Goal: Task Accomplishment & Management: Complete application form

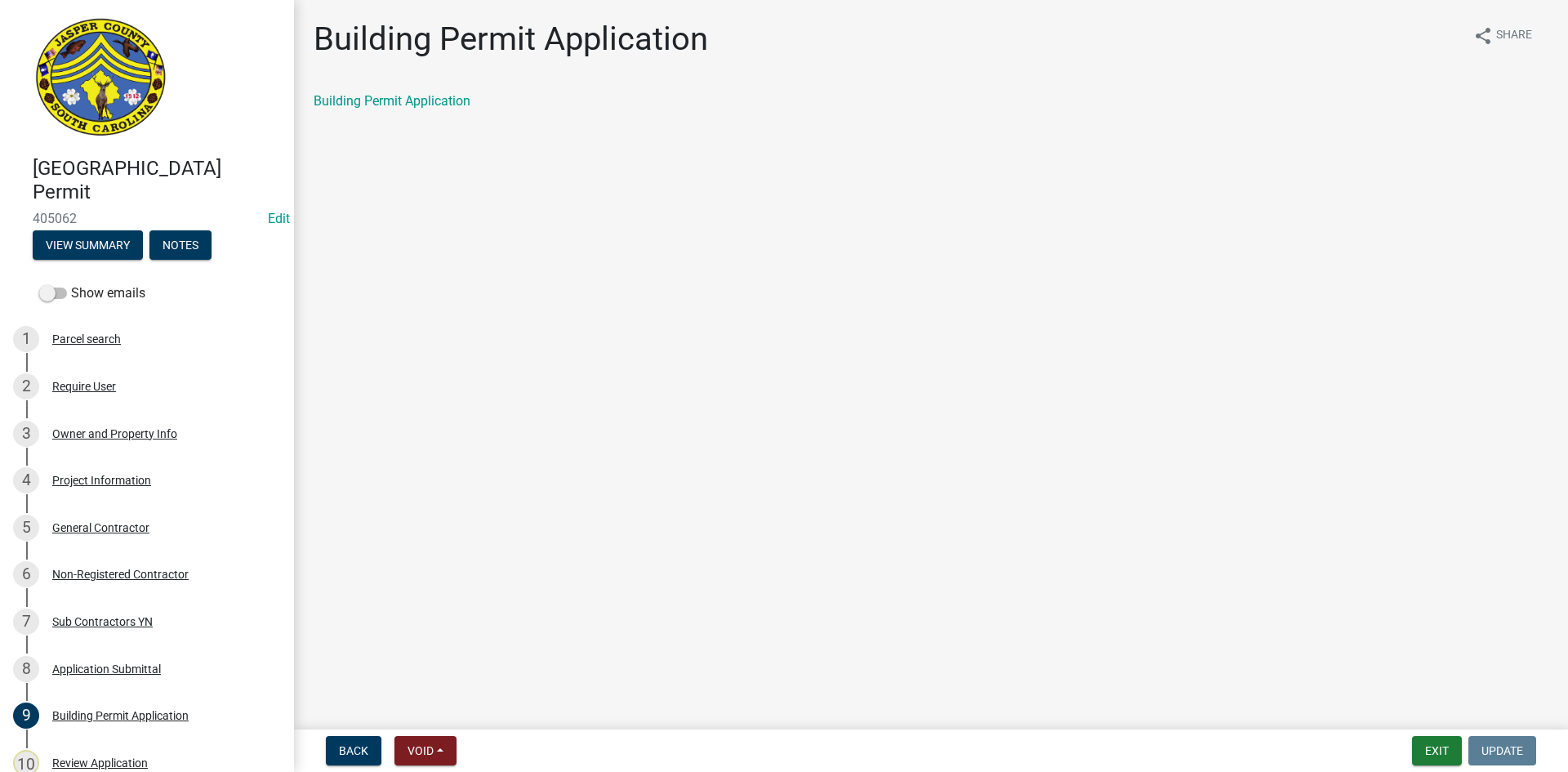
scroll to position [245, 0]
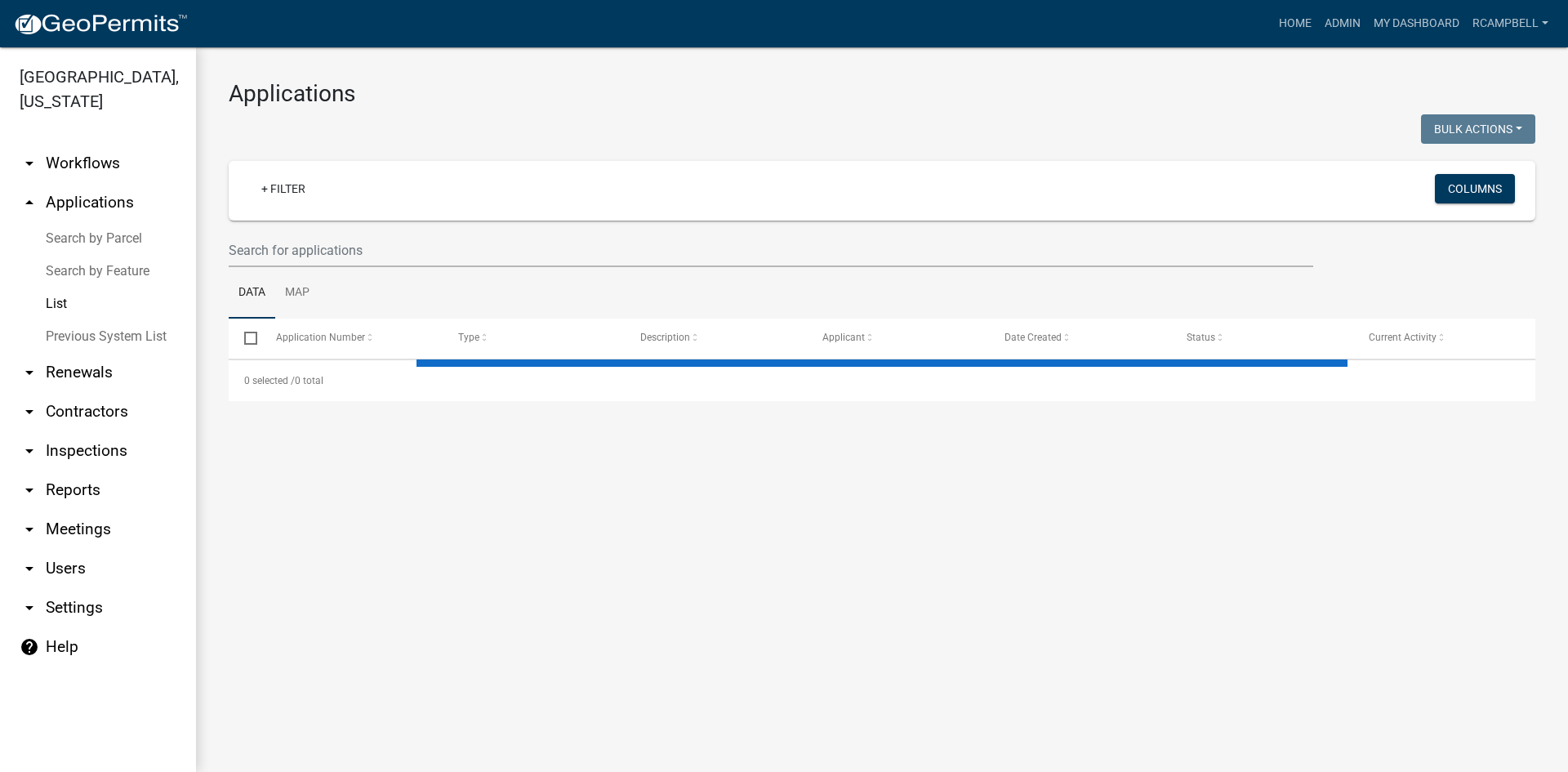
select select "3: 100"
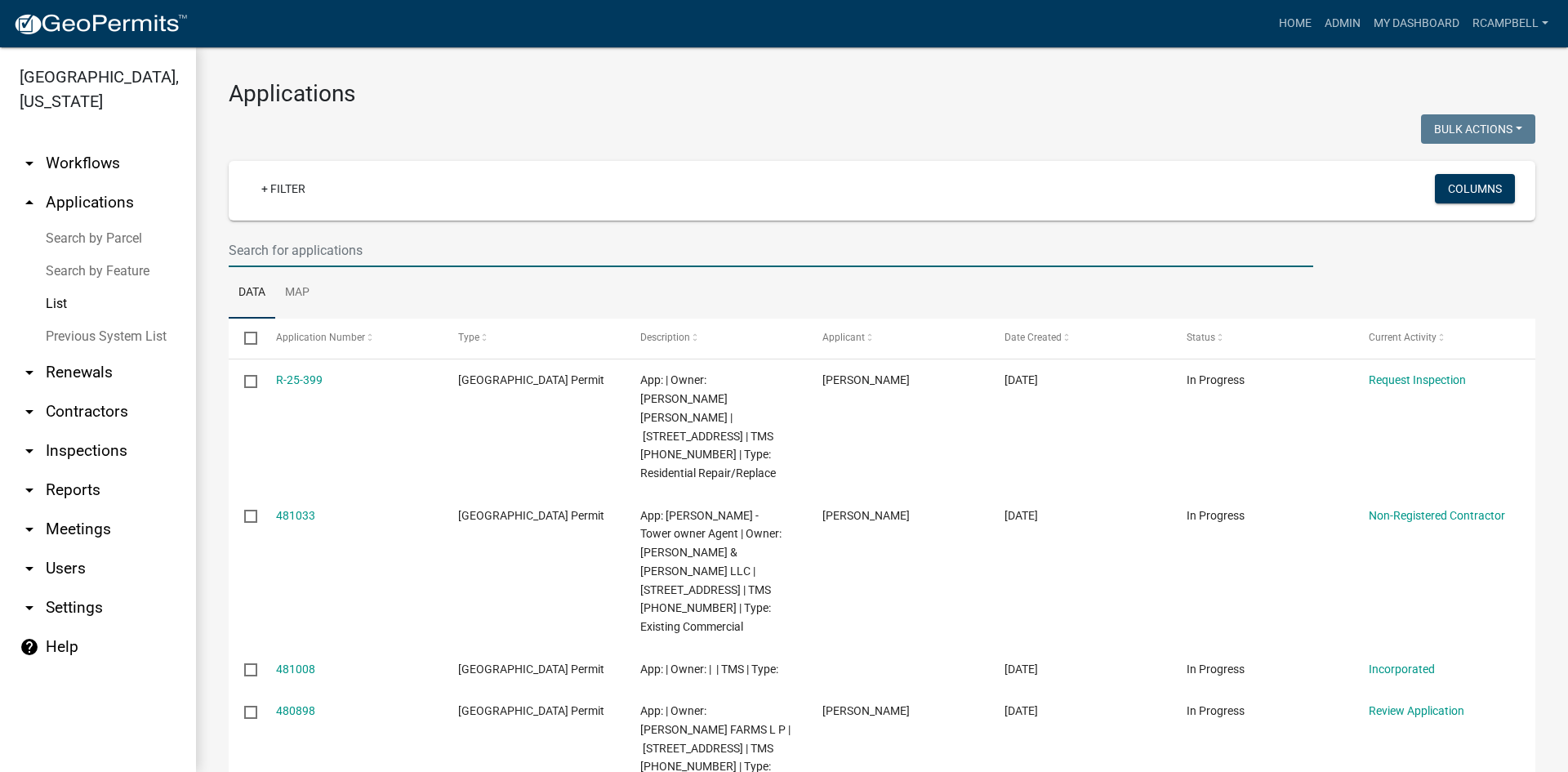
click at [434, 248] on input "text" at bounding box center [771, 250] width 1084 height 34
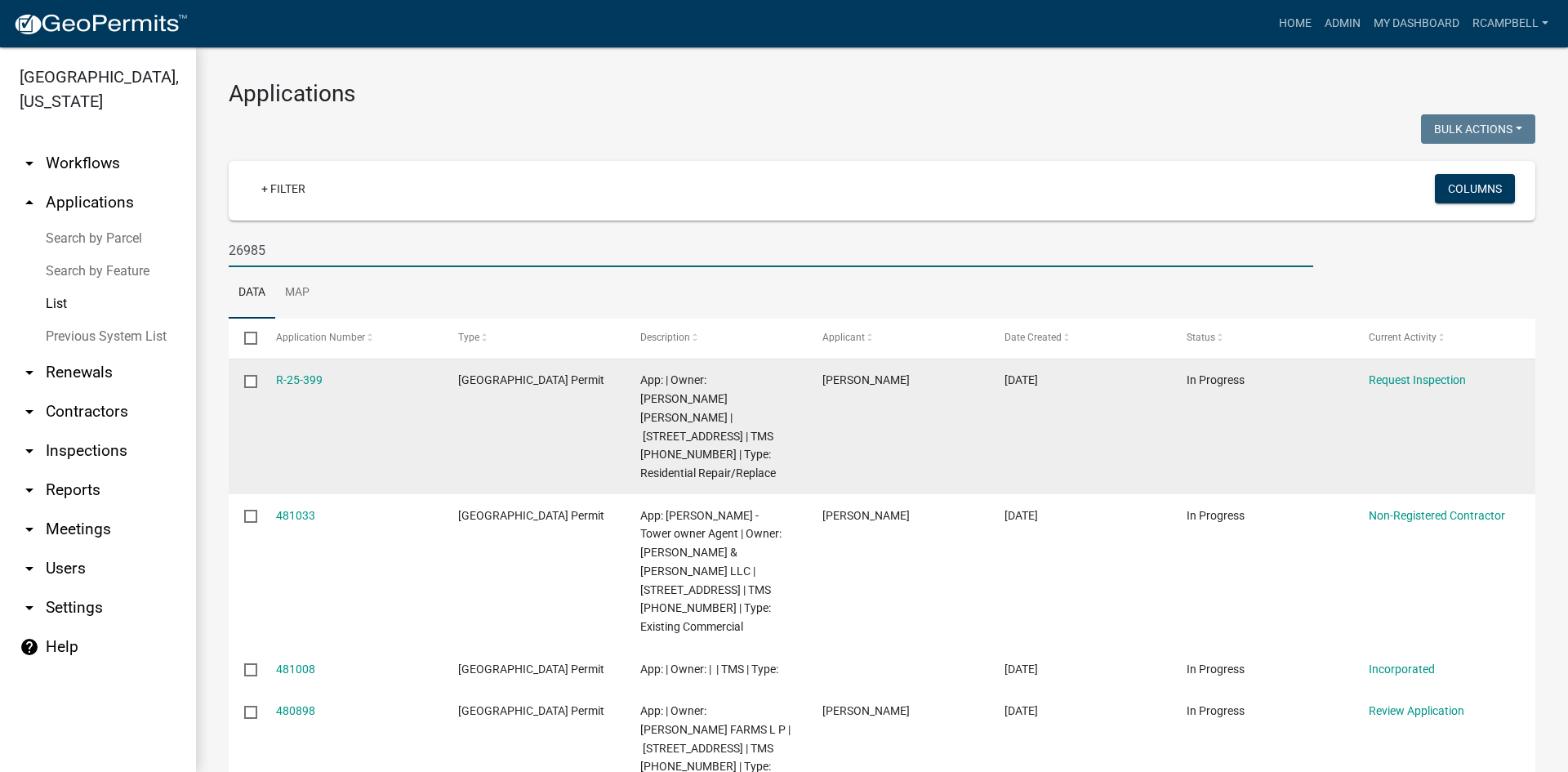
type input "26985"
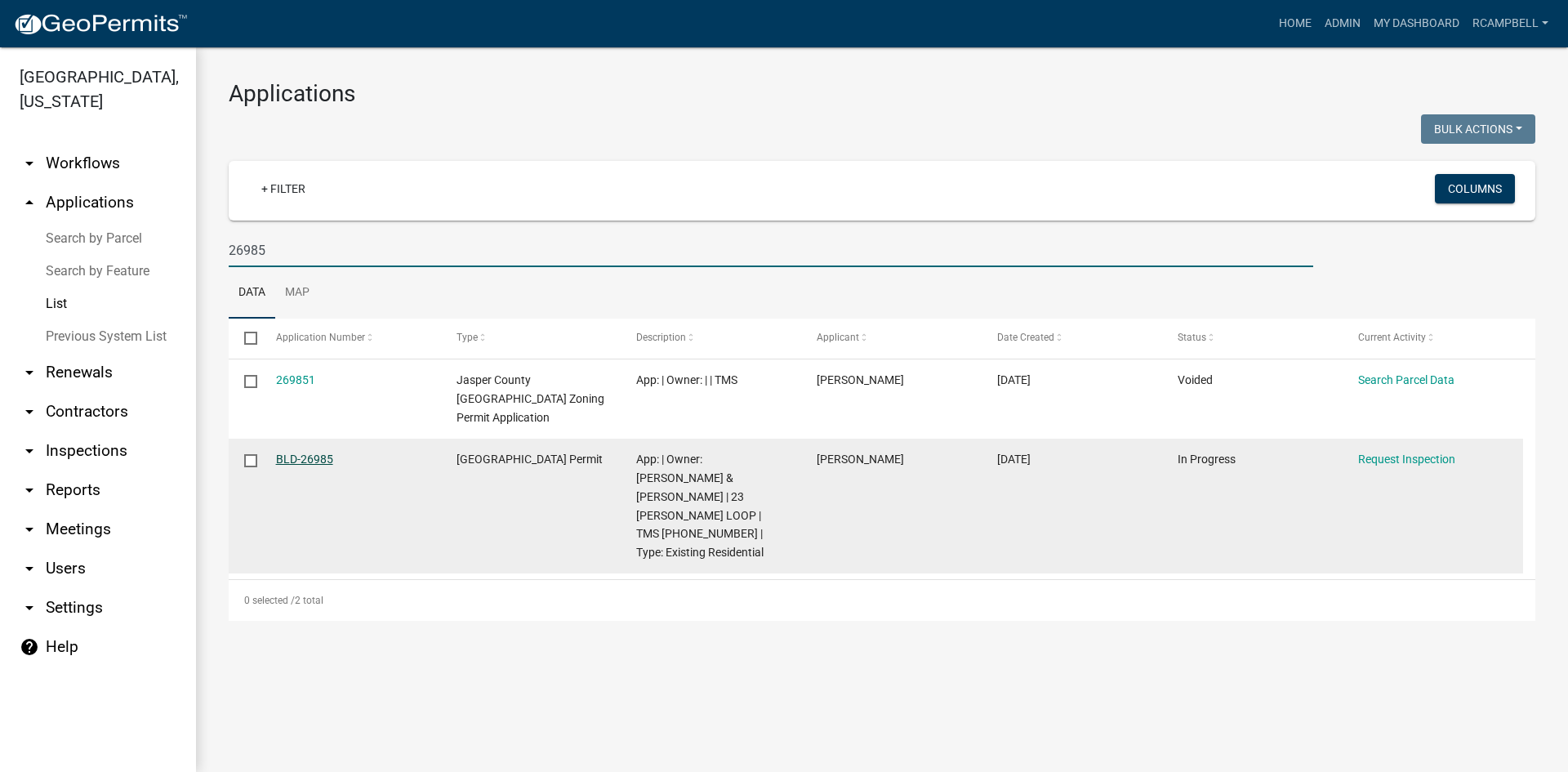
click at [304, 452] on link "BLD-26985" at bounding box center [304, 458] width 57 height 13
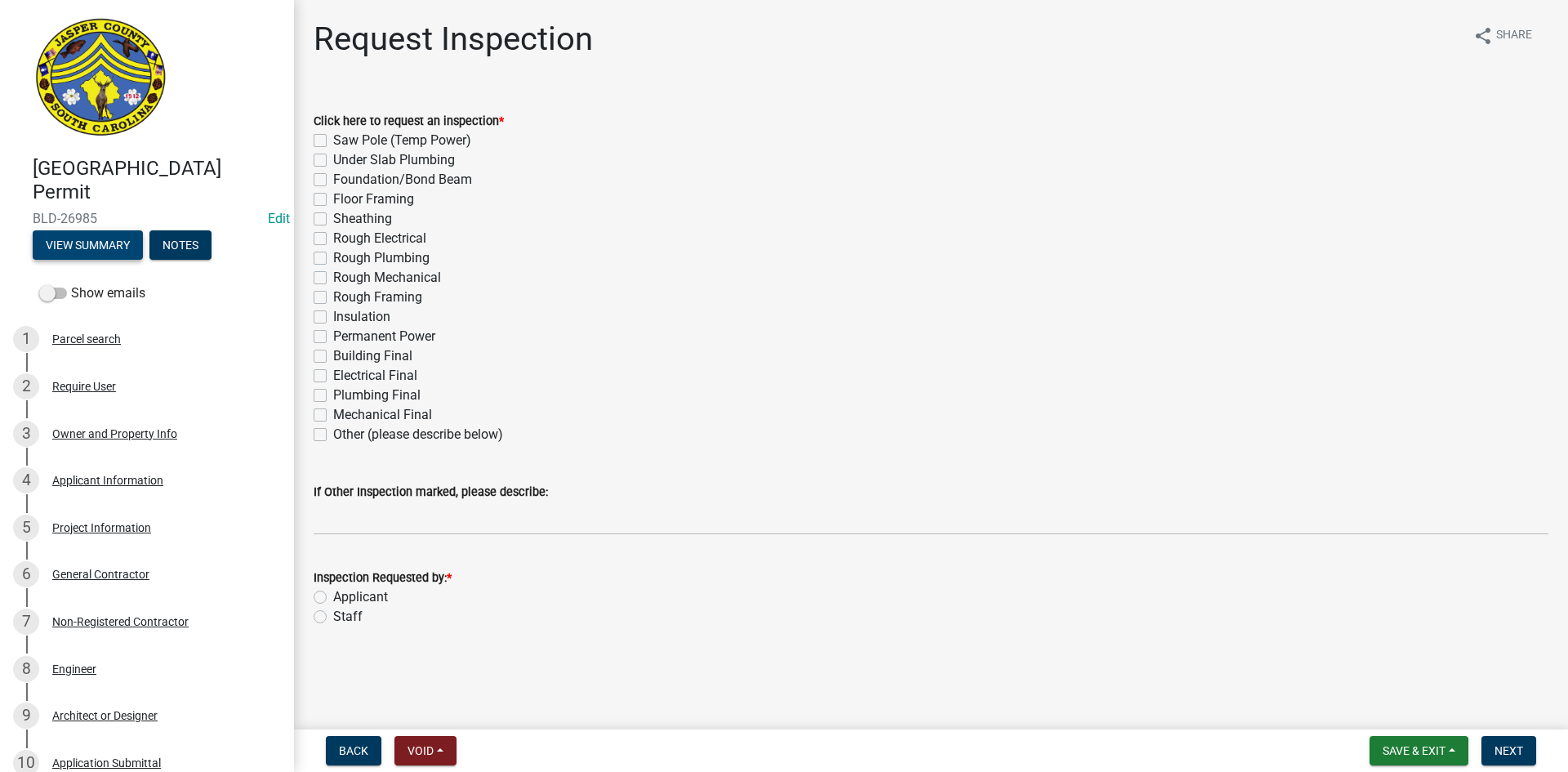
click at [83, 237] on button "View Summary" at bounding box center [87, 245] width 110 height 29
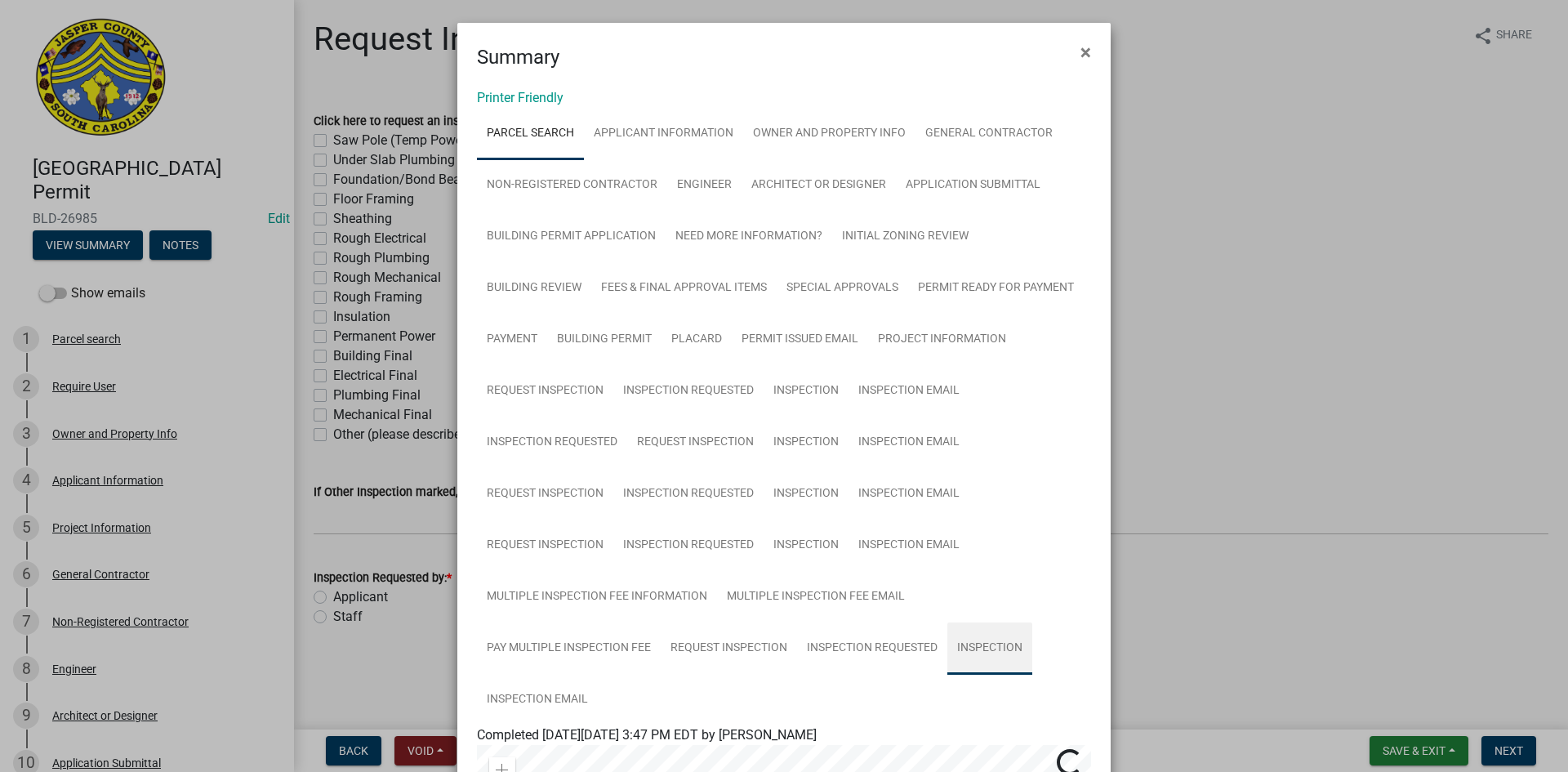
click at [947, 649] on link "Inspection" at bounding box center [989, 648] width 85 height 52
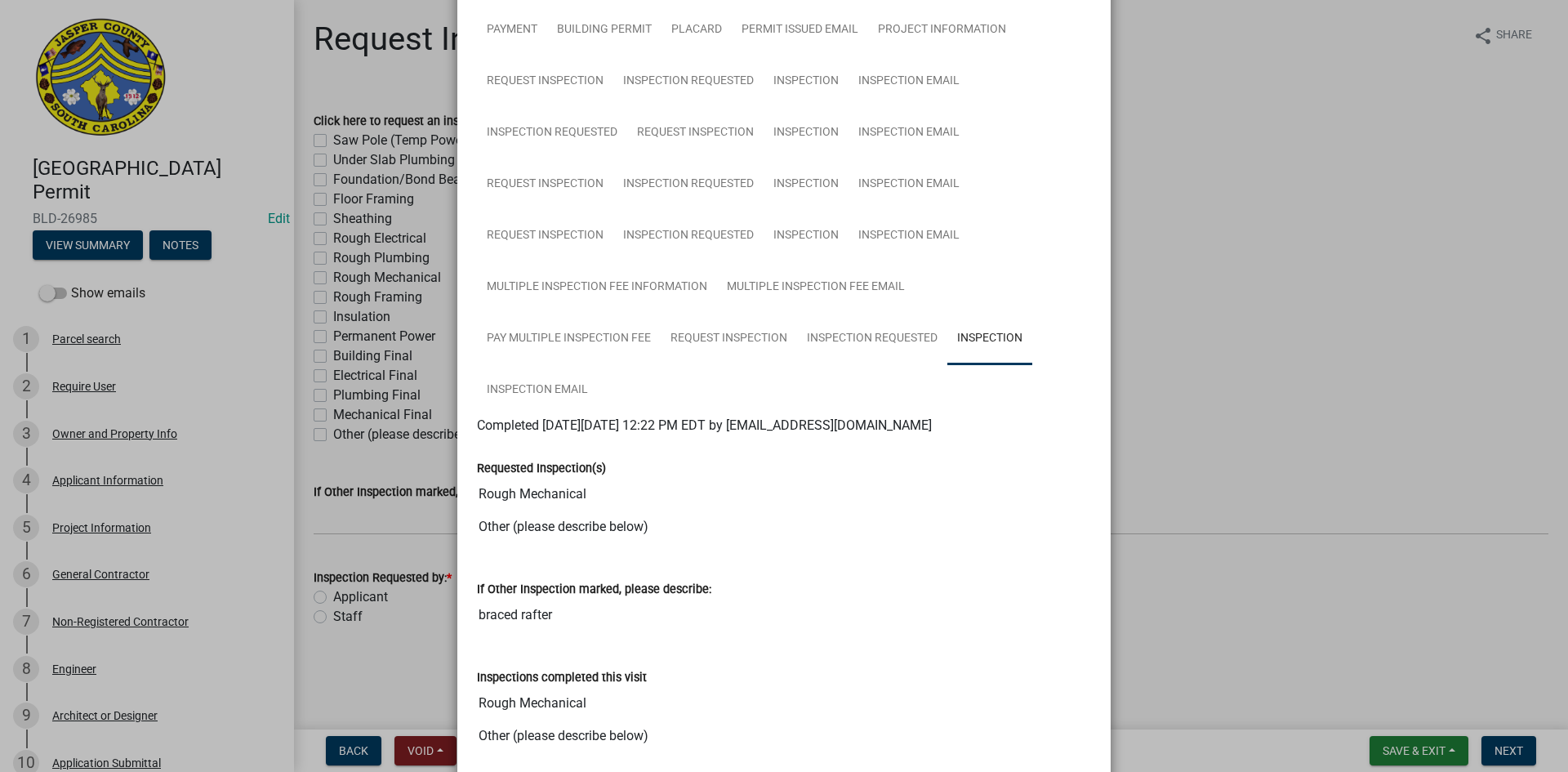
scroll to position [326, 0]
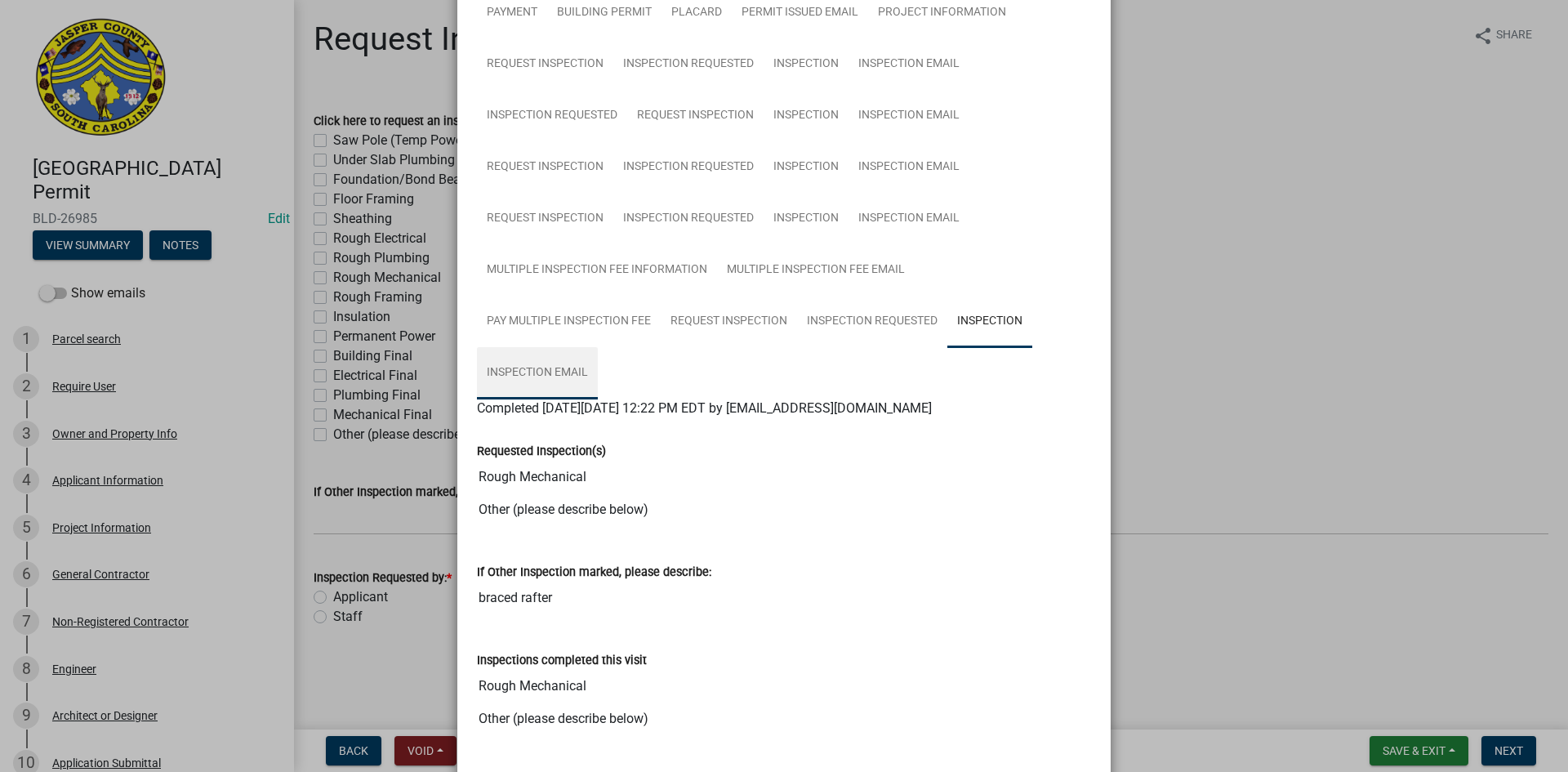
click at [598, 347] on link "Inspection Email" at bounding box center [537, 373] width 121 height 52
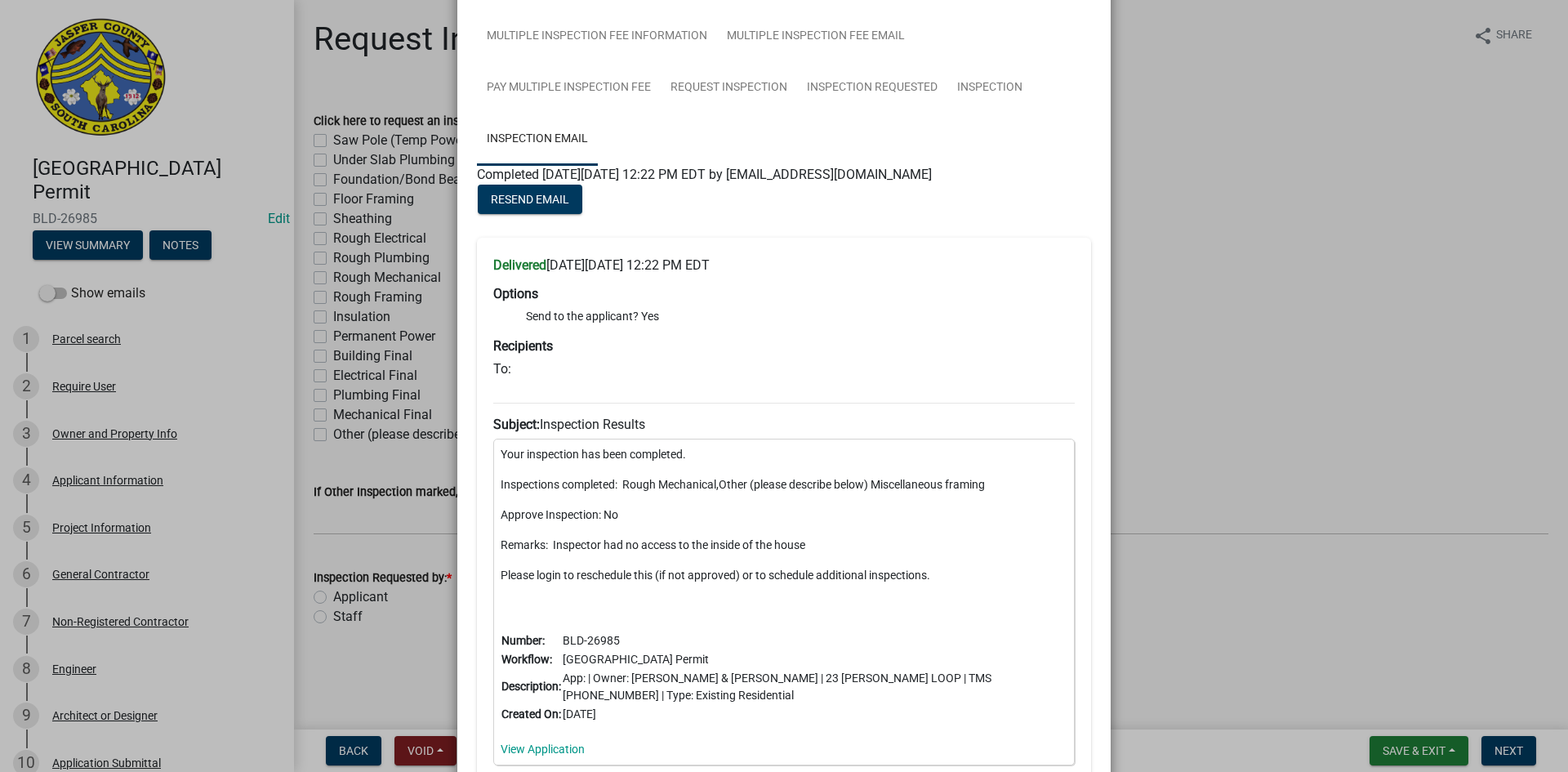
scroll to position [562, 0]
click at [947, 86] on link "Inspection" at bounding box center [989, 85] width 85 height 52
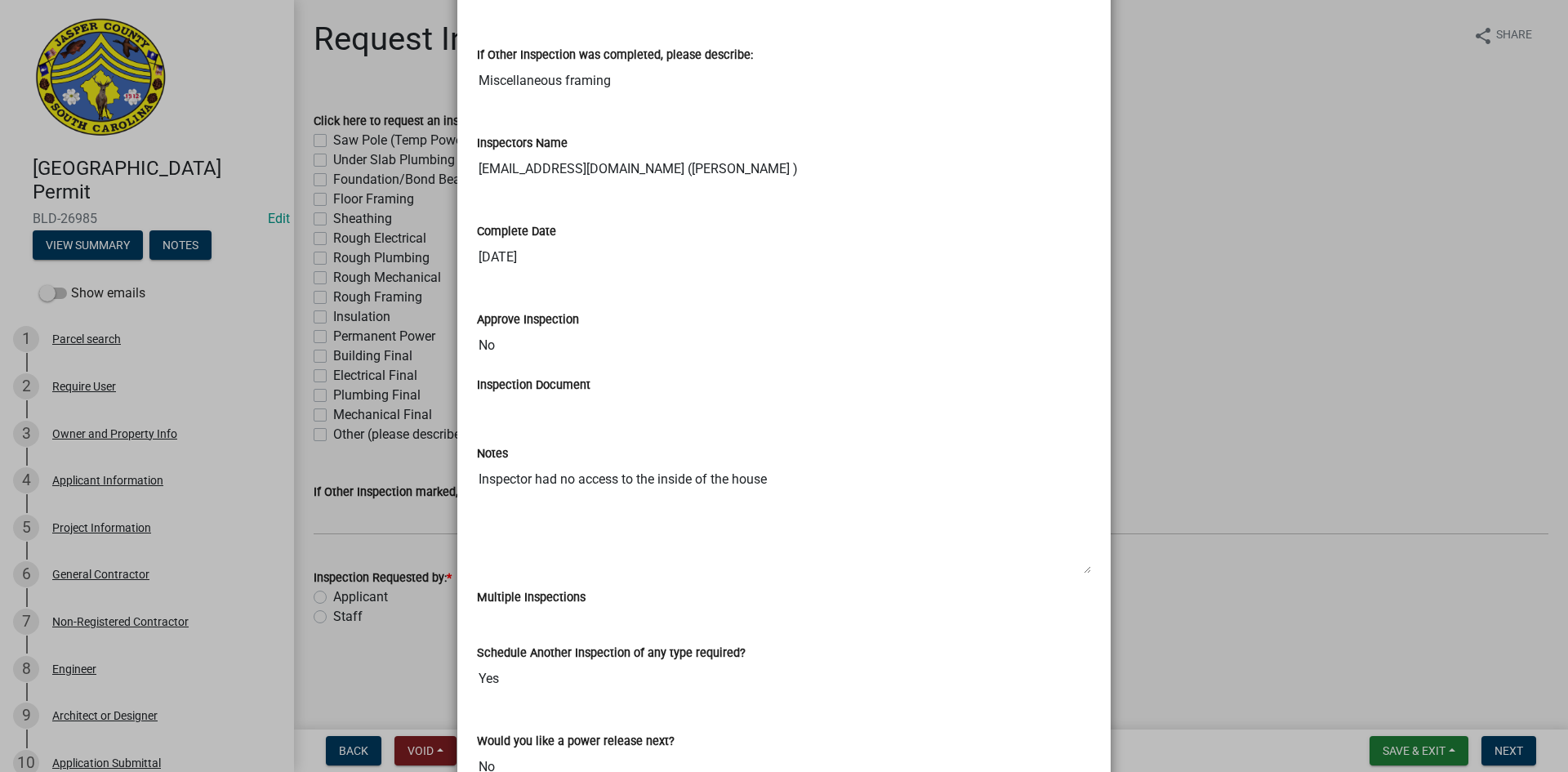
scroll to position [1148, 0]
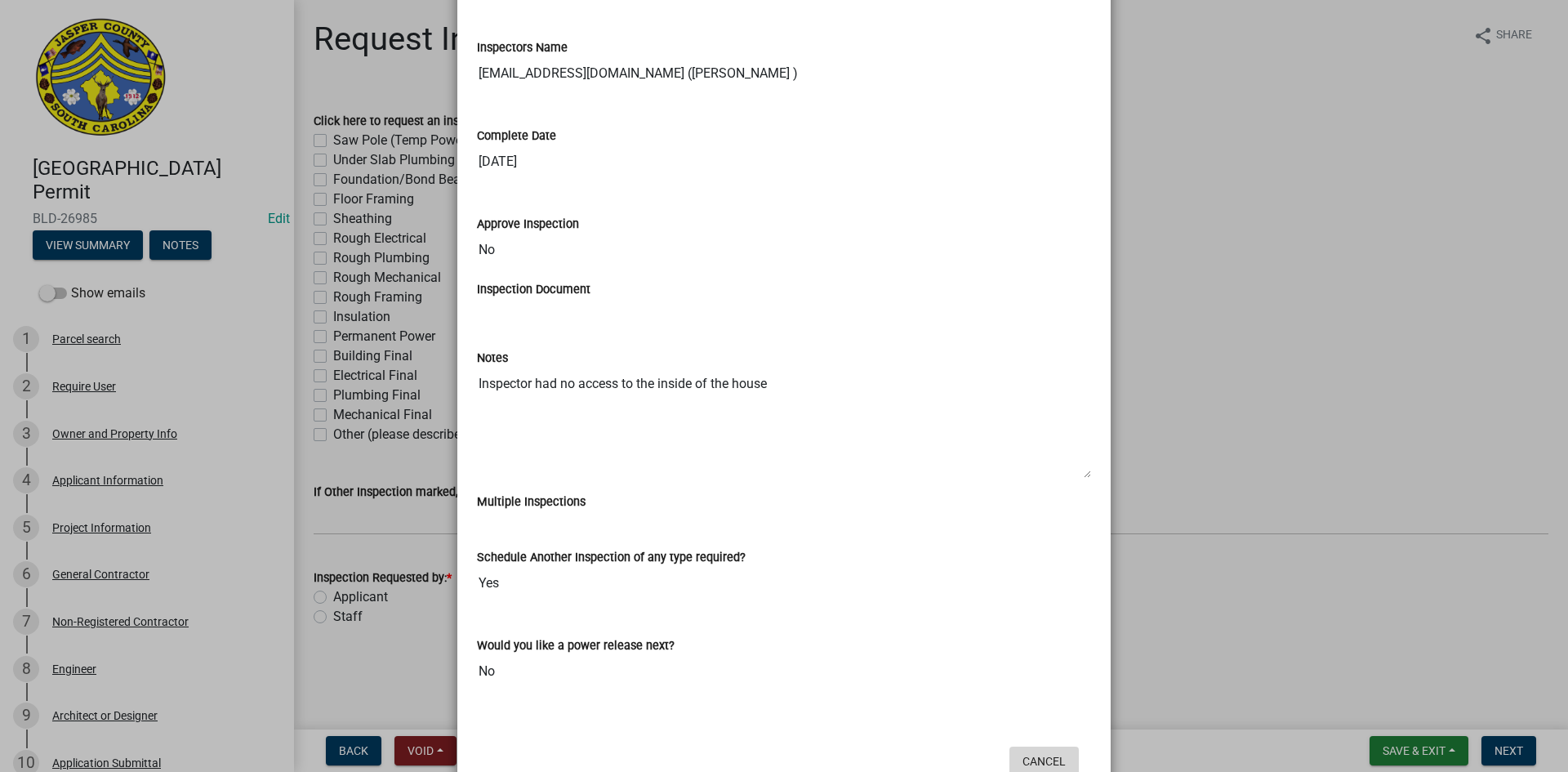
click at [1031, 746] on button "Cancel" at bounding box center [1044, 761] width 69 height 29
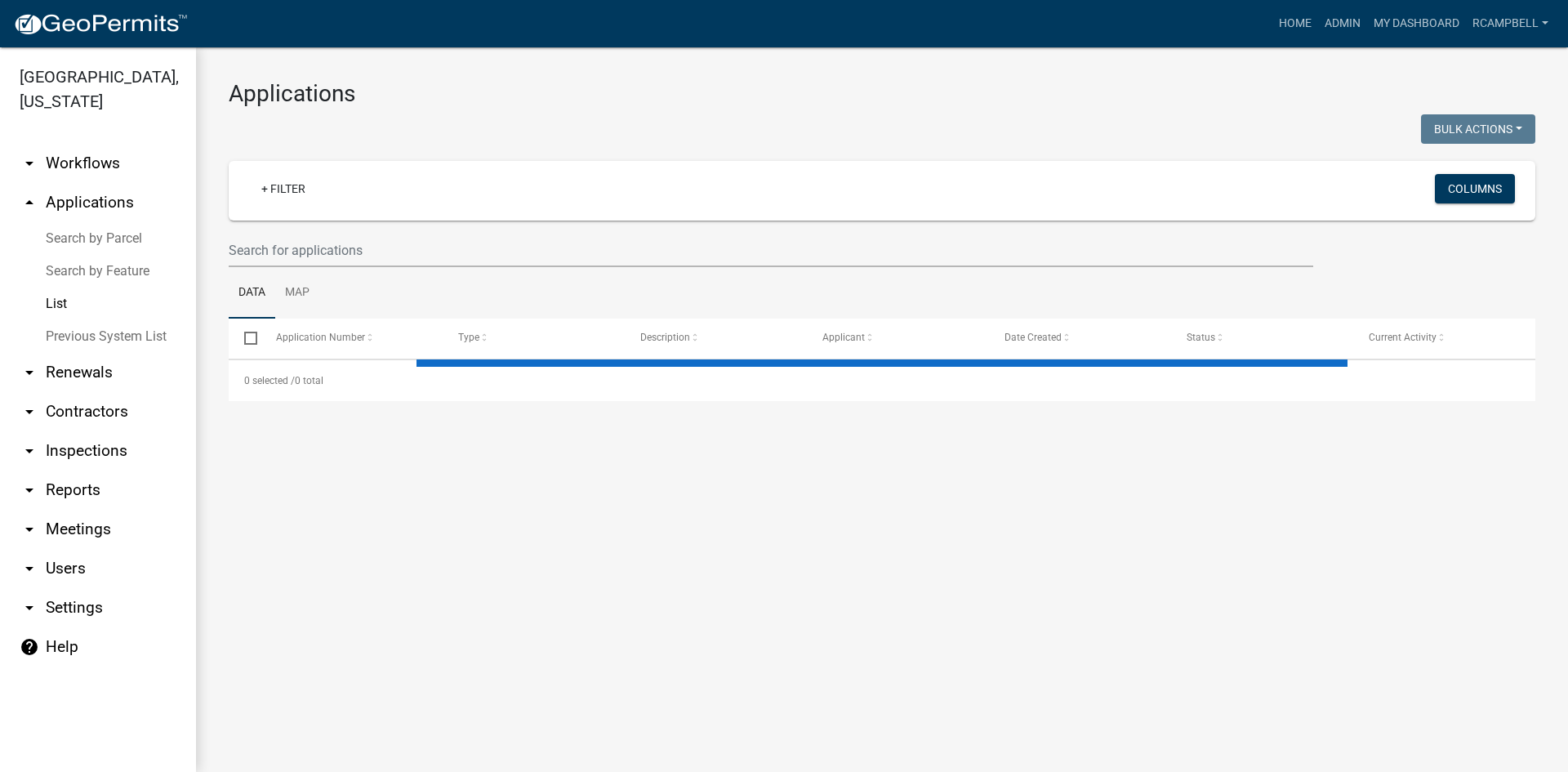
select select "3: 100"
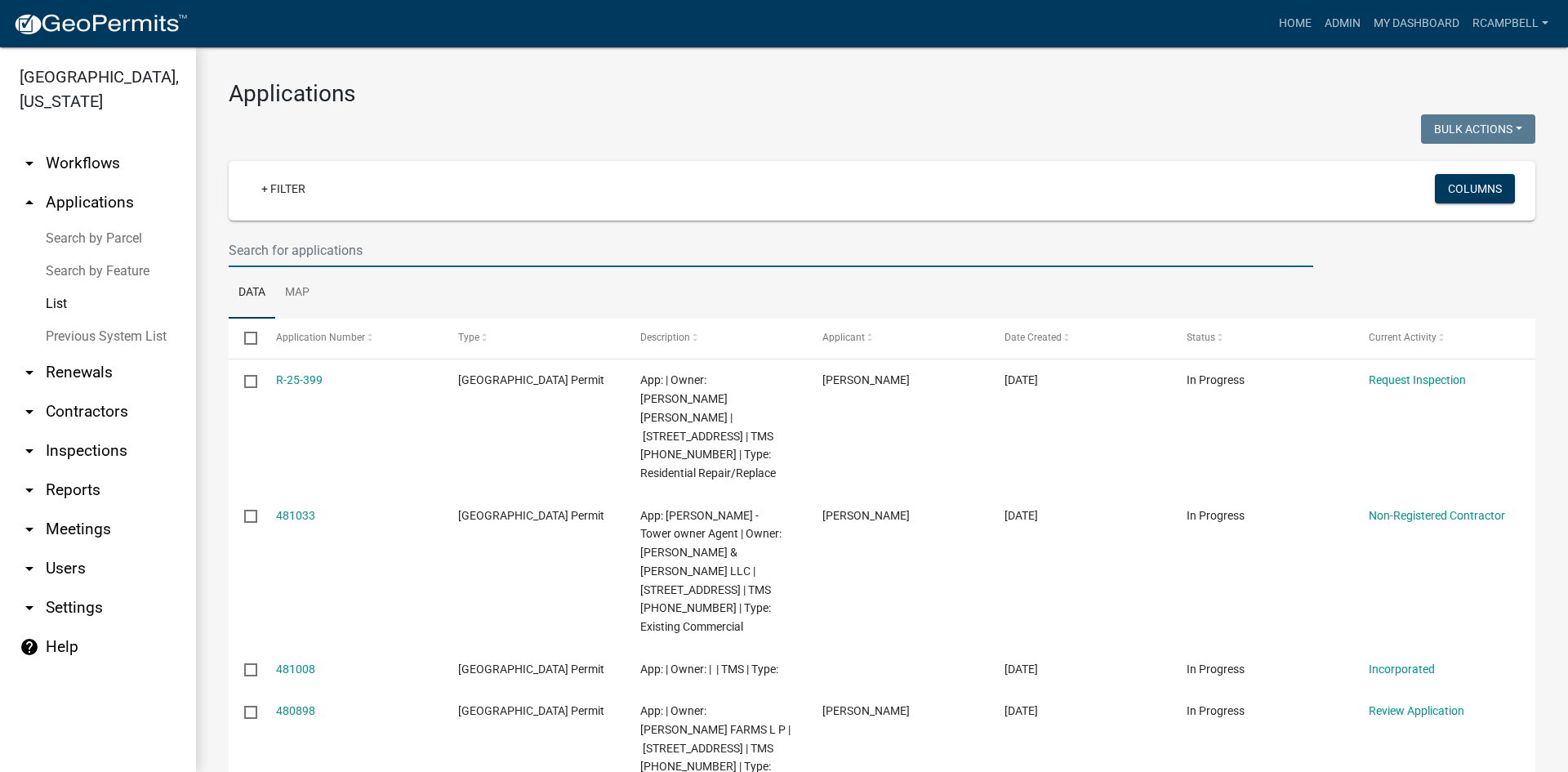
click at [267, 250] on input "text" at bounding box center [771, 250] width 1084 height 34
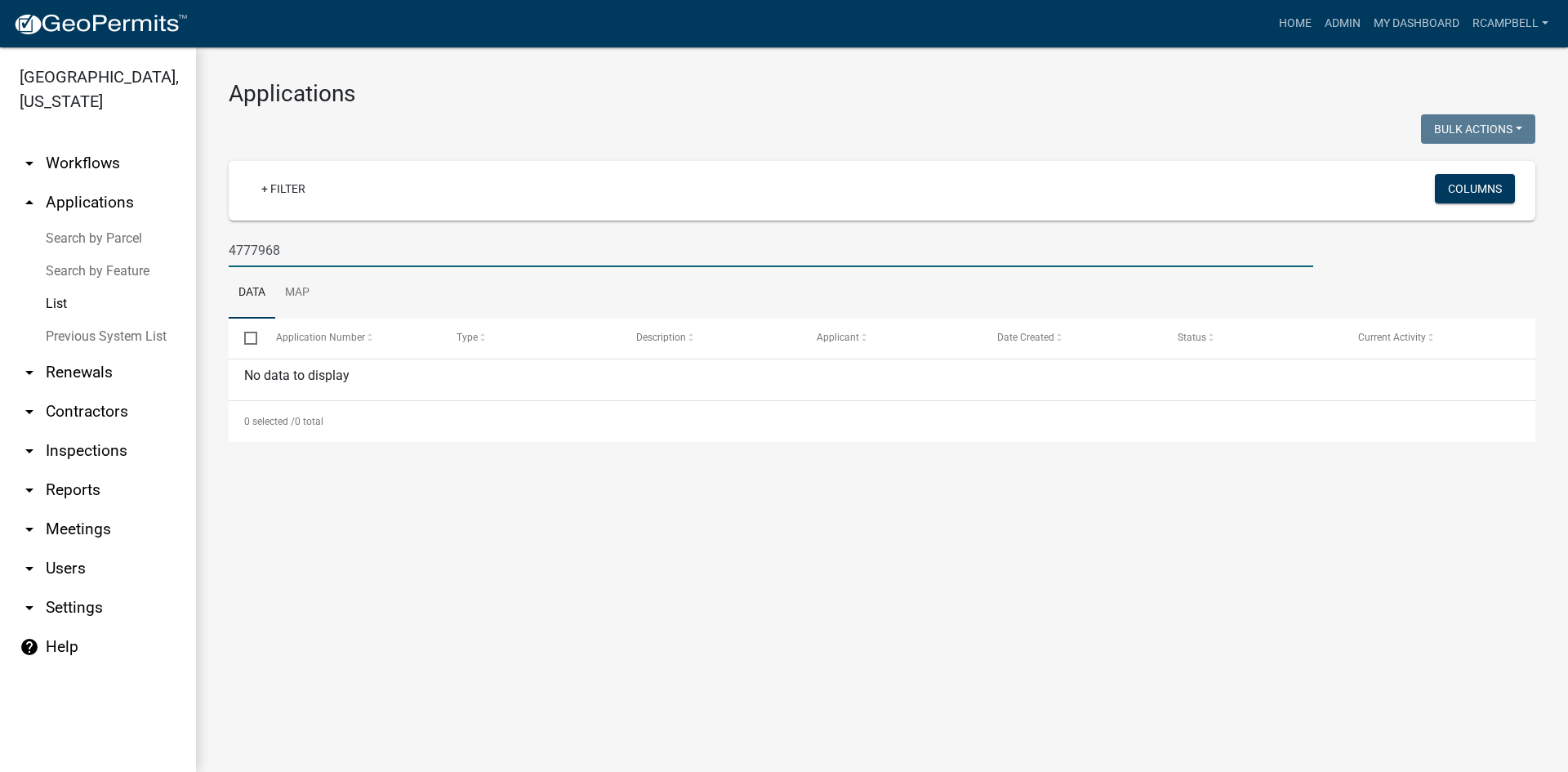
click at [257, 252] on input "4777968" at bounding box center [771, 250] width 1084 height 34
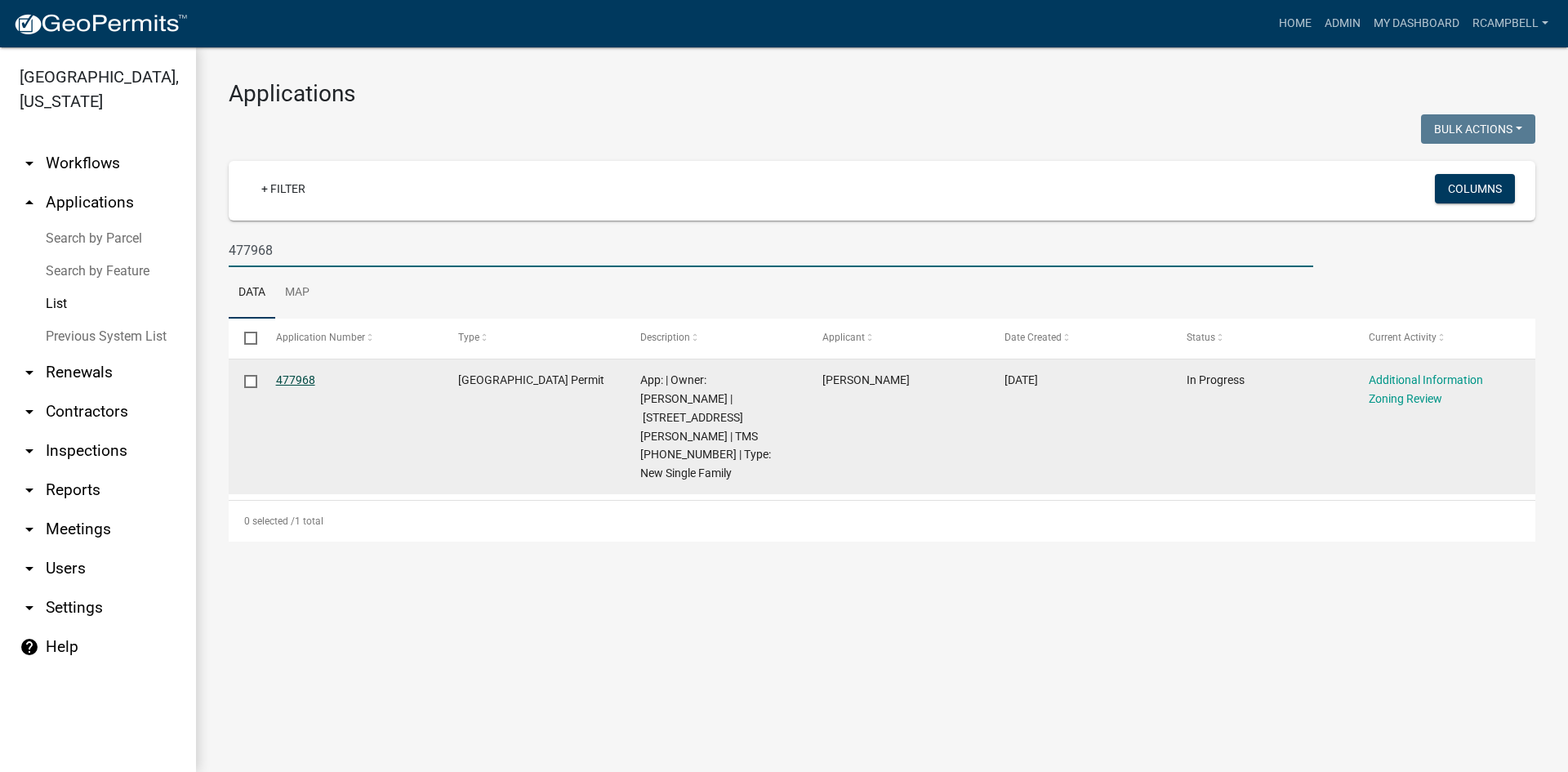
type input "477968"
click at [291, 379] on link "477968" at bounding box center [295, 380] width 39 height 13
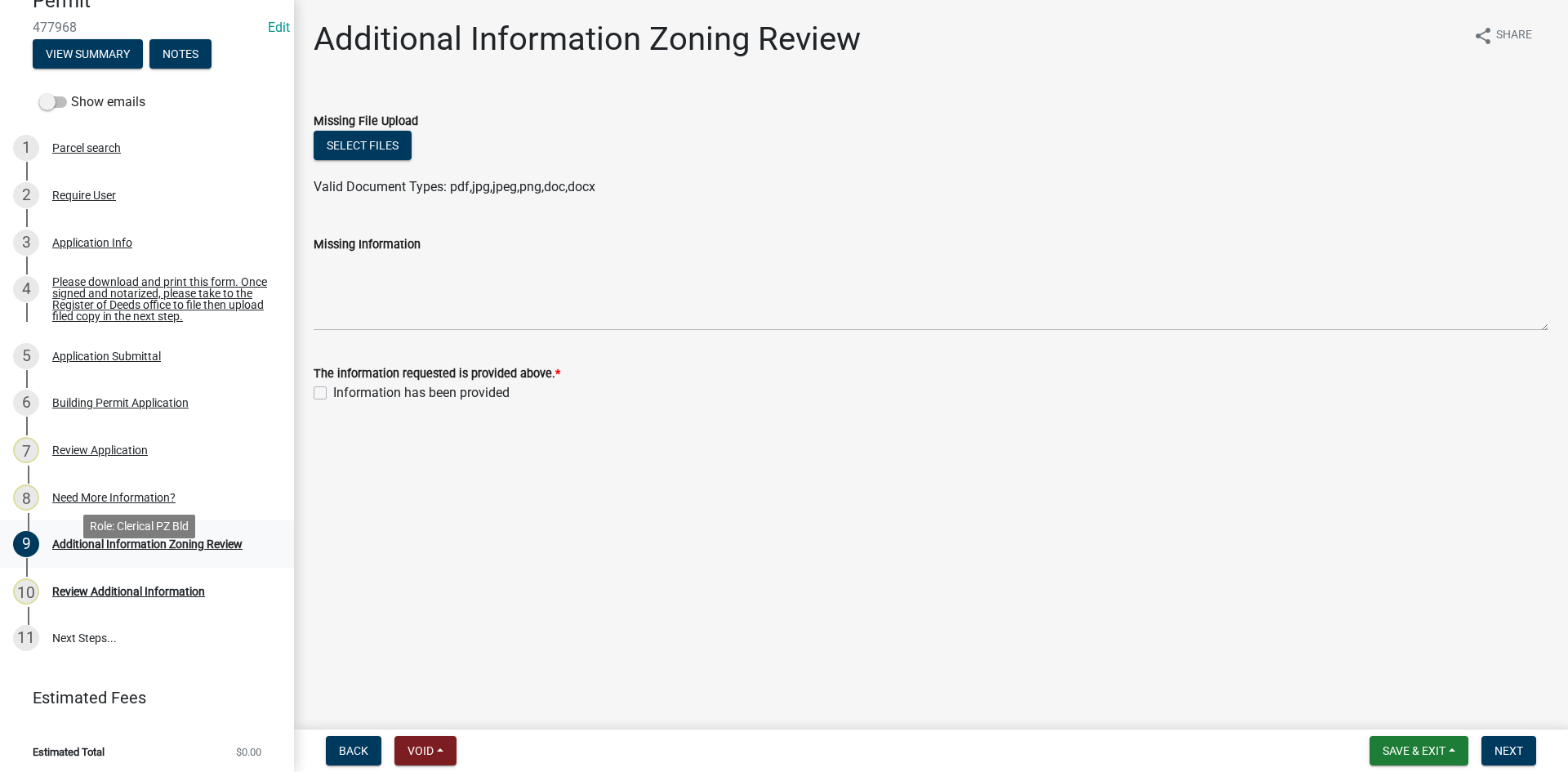
scroll to position [196, 0]
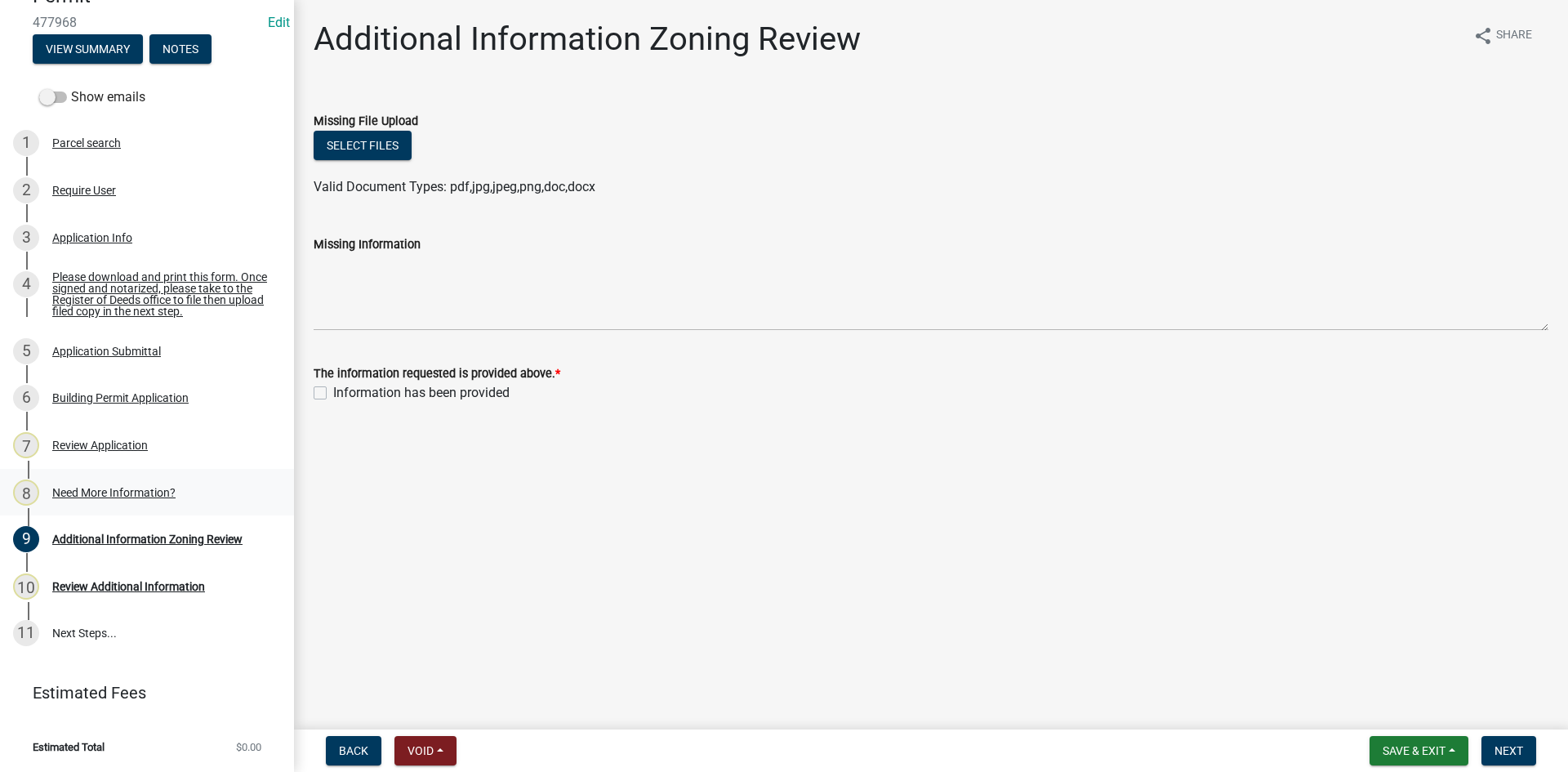
drag, startPoint x: 119, startPoint y: 500, endPoint x: 118, endPoint y: 491, distance: 9.1
click at [118, 499] on div "8 Need More Information?" at bounding box center [140, 492] width 255 height 26
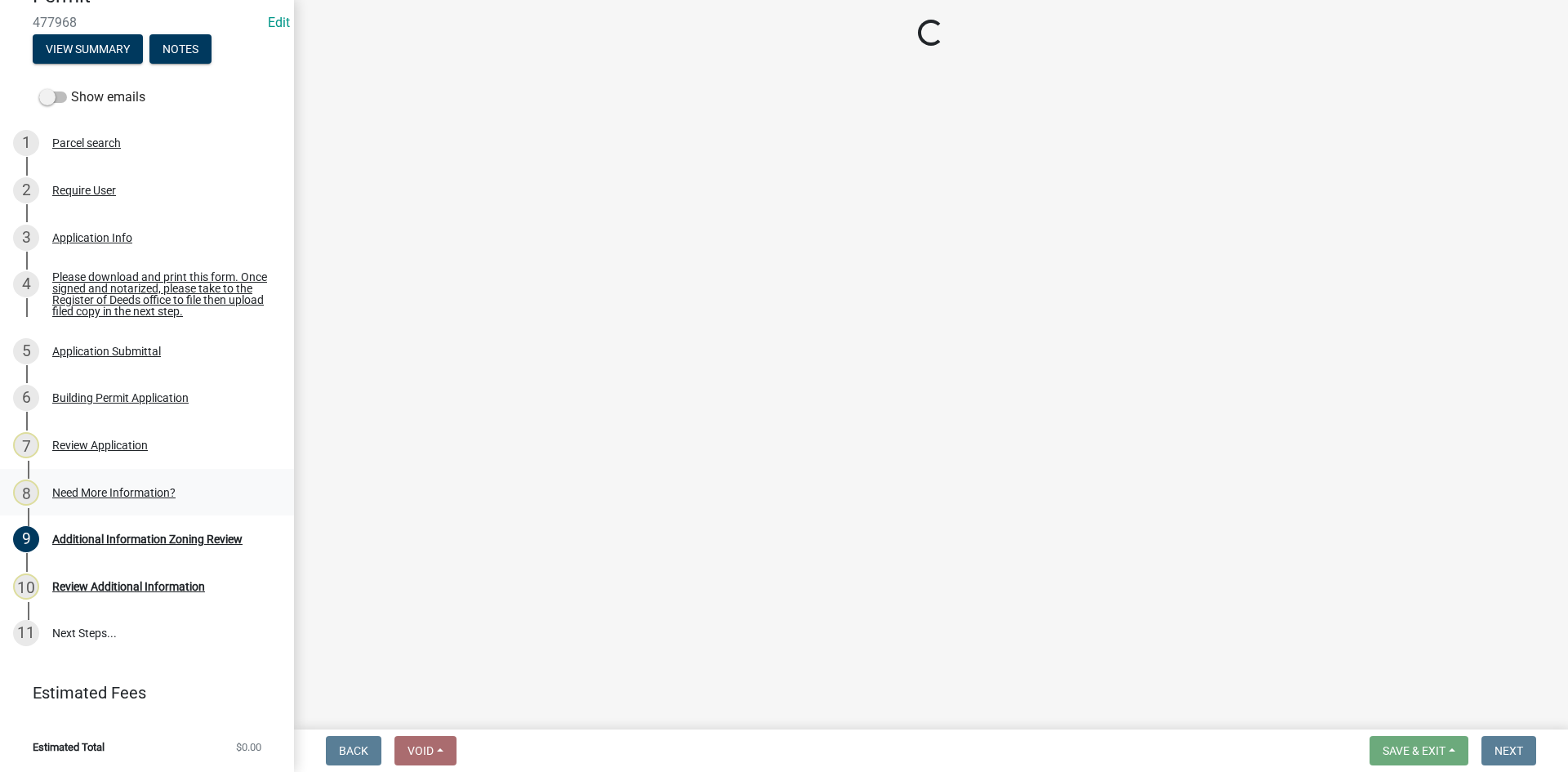
click at [121, 489] on div "Need More Information?" at bounding box center [113, 492] width 123 height 12
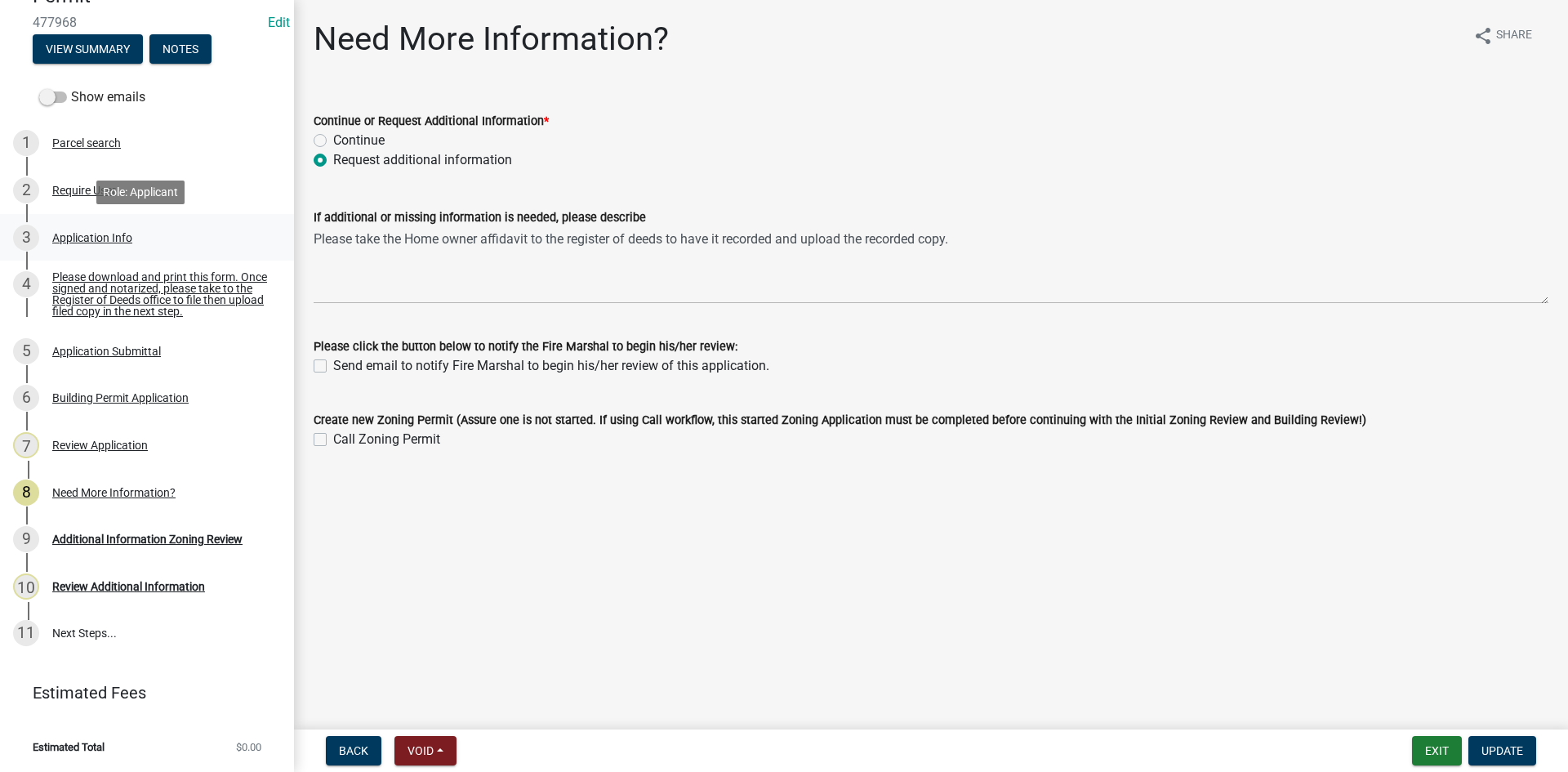
click at [86, 238] on div "Application Info" at bounding box center [92, 237] width 80 height 12
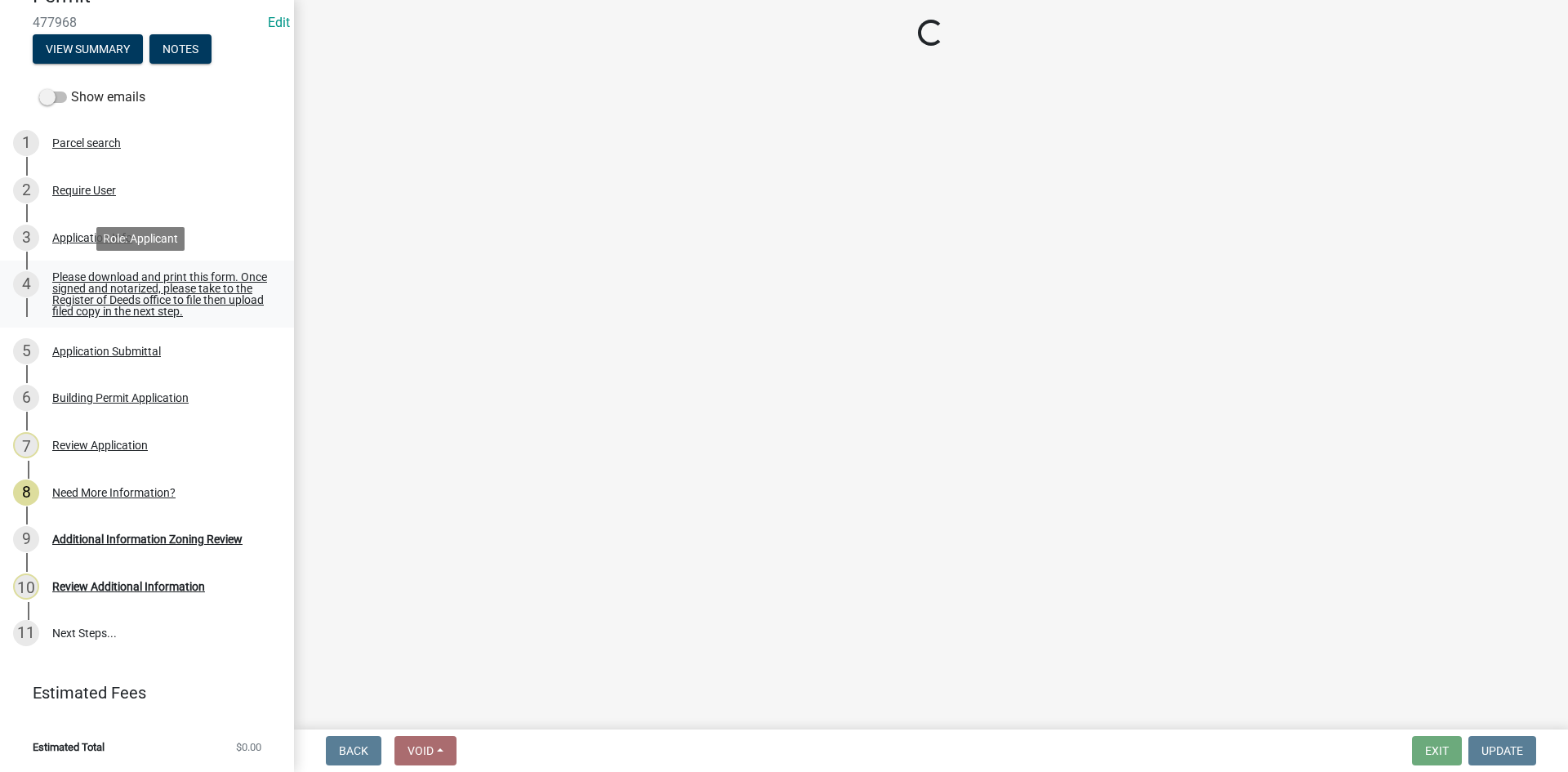
select select "42590599-3c97-479d-b3e9-fbeca9af4fb5"
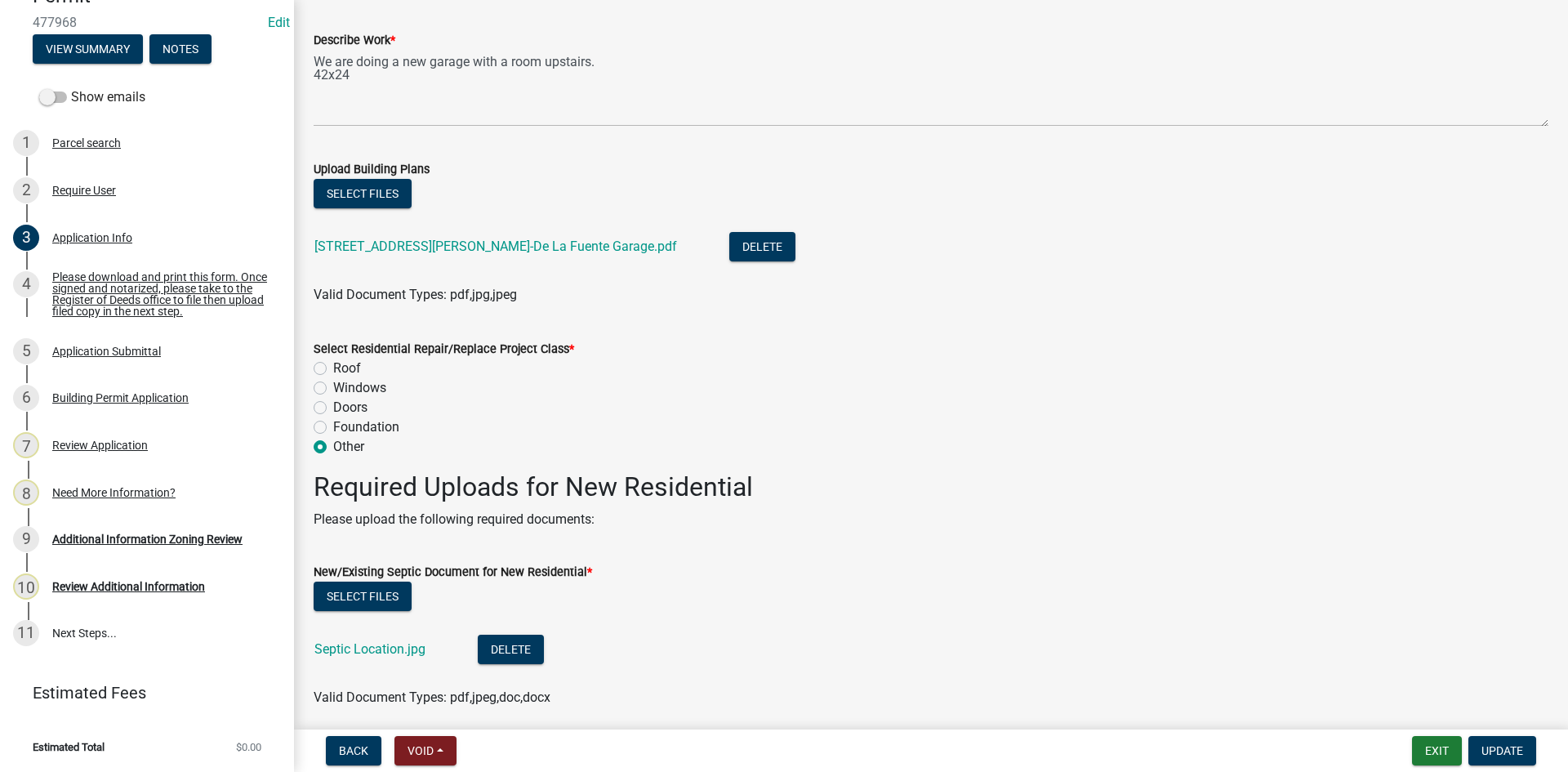
scroll to position [1961, 0]
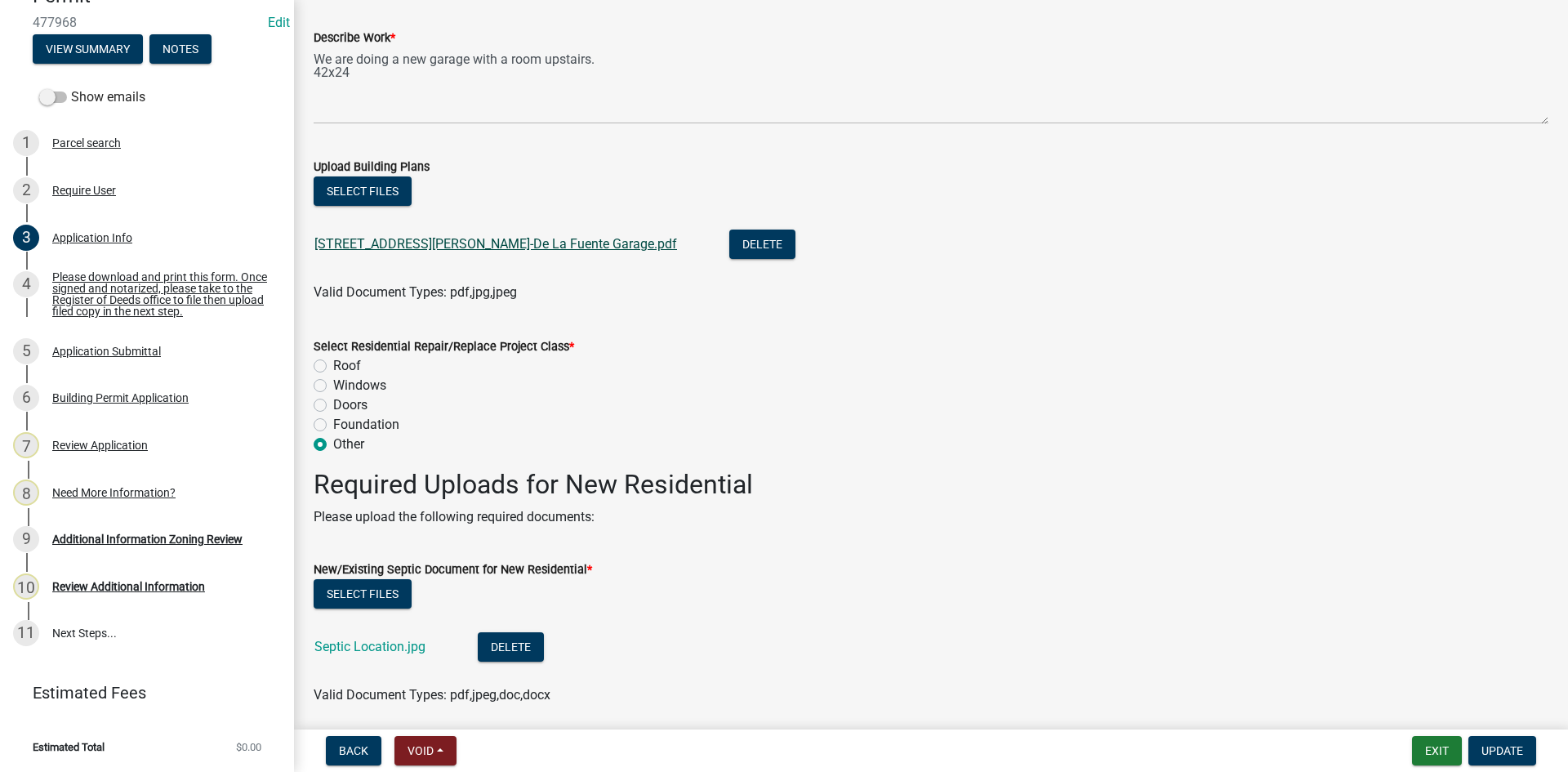
click at [360, 240] on link "165 Betterson Rd-De La Fuente Garage.pdf" at bounding box center [496, 243] width 363 height 15
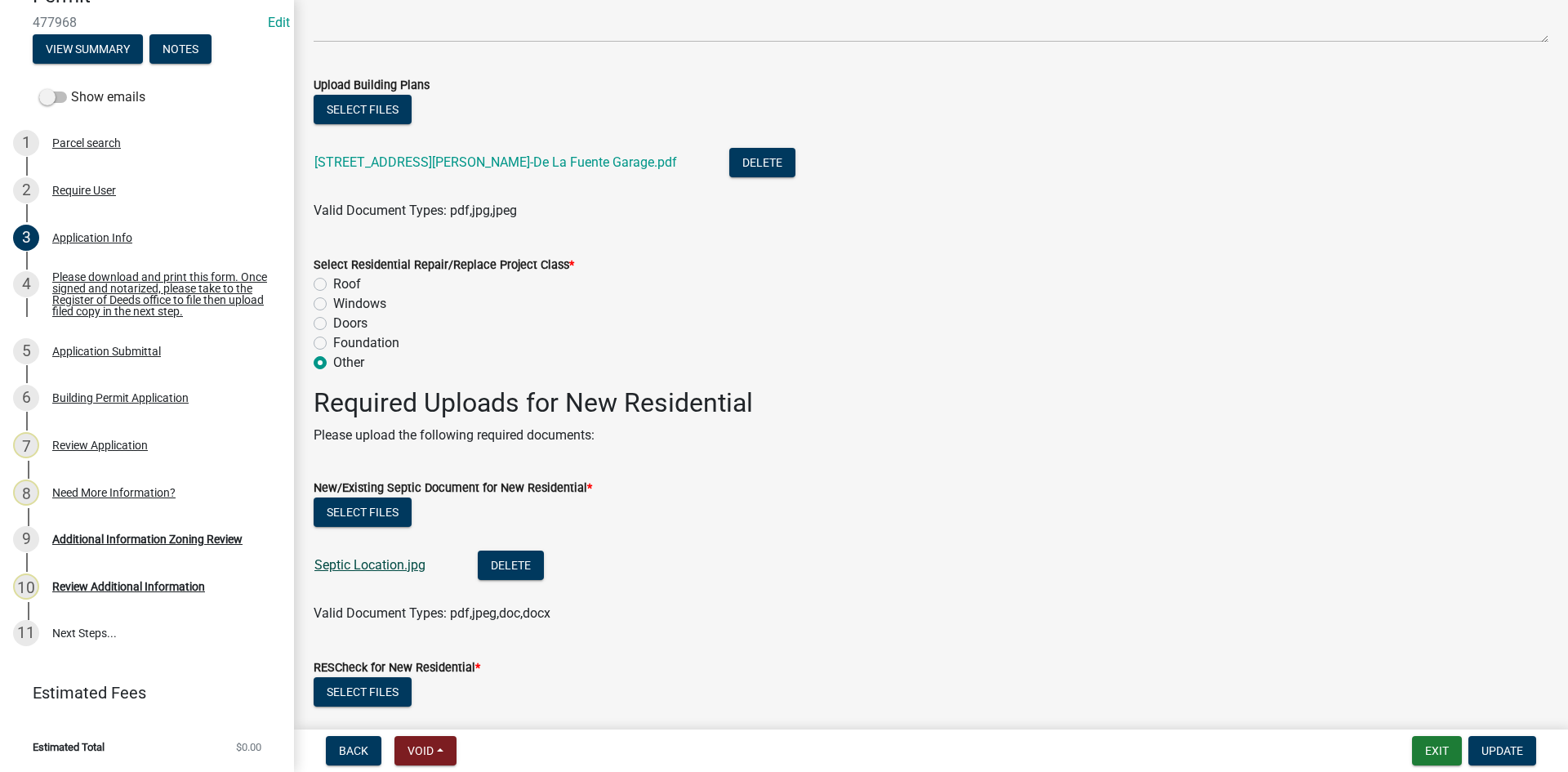
click at [364, 558] on link "Septic Location.jpg" at bounding box center [370, 564] width 111 height 15
click at [88, 491] on div "Need More Information?" at bounding box center [113, 492] width 123 height 12
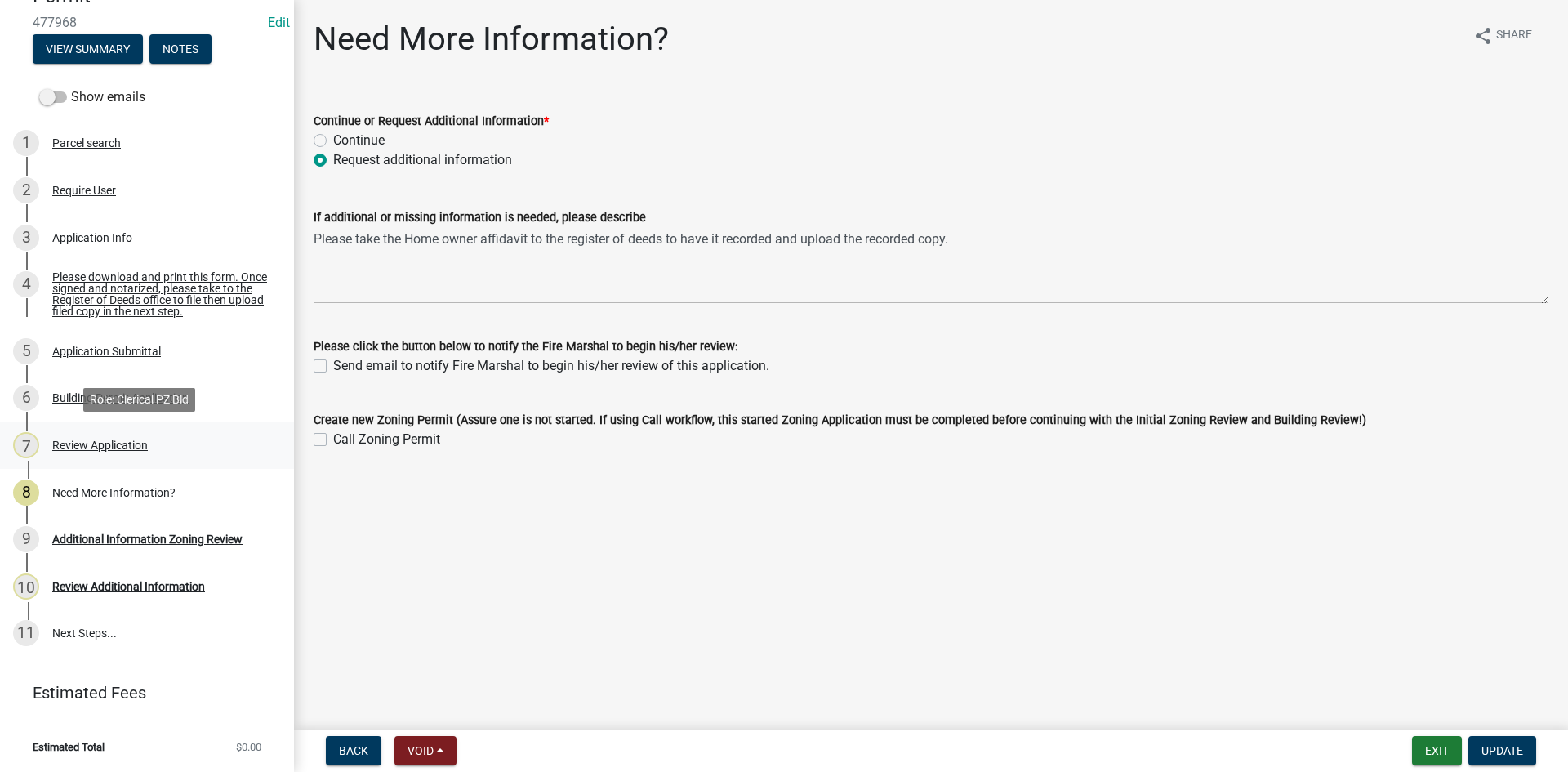
click at [113, 448] on div "Review Application" at bounding box center [99, 445] width 96 height 12
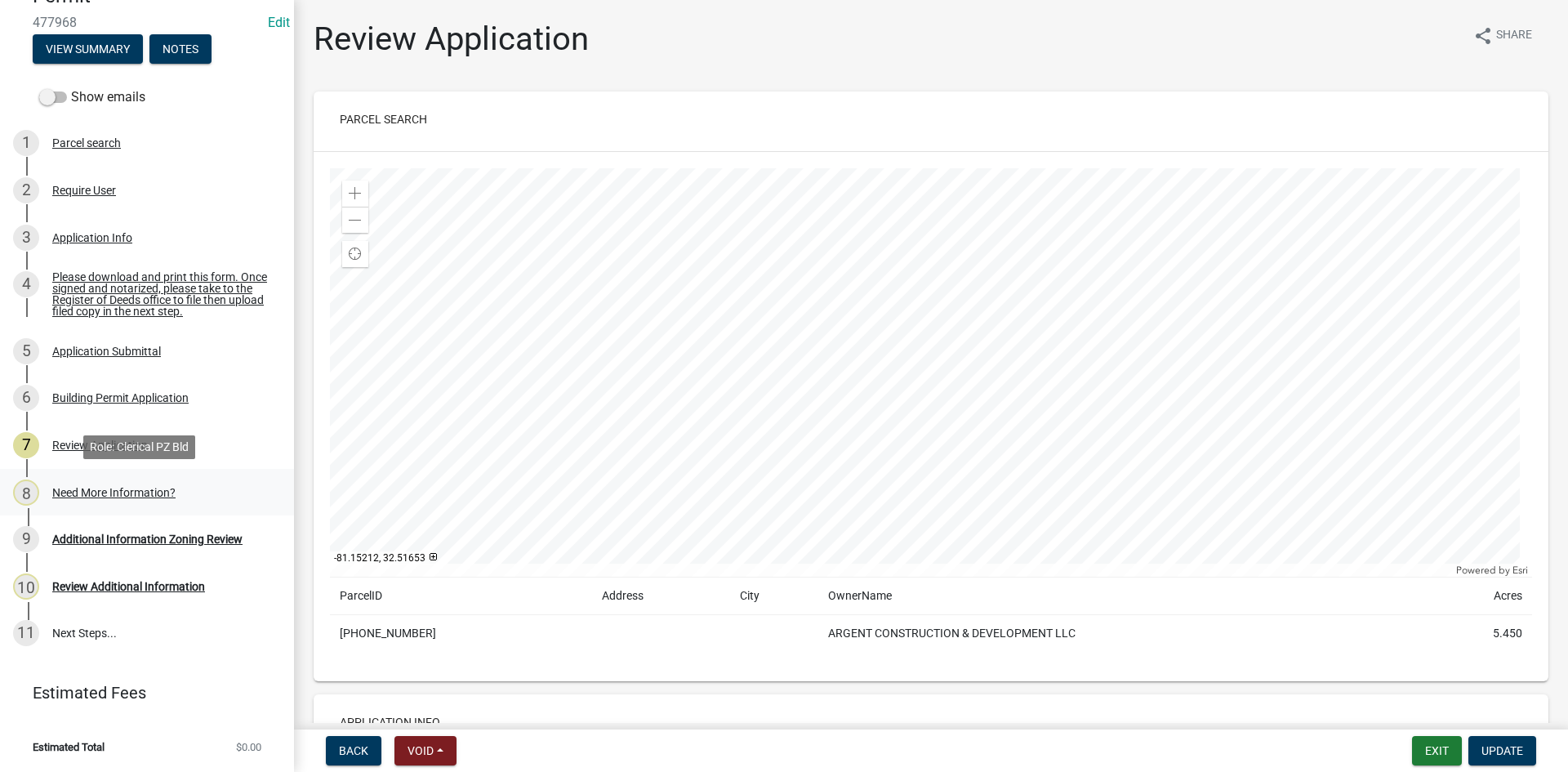
click at [117, 495] on div "Need More Information?" at bounding box center [113, 492] width 123 height 12
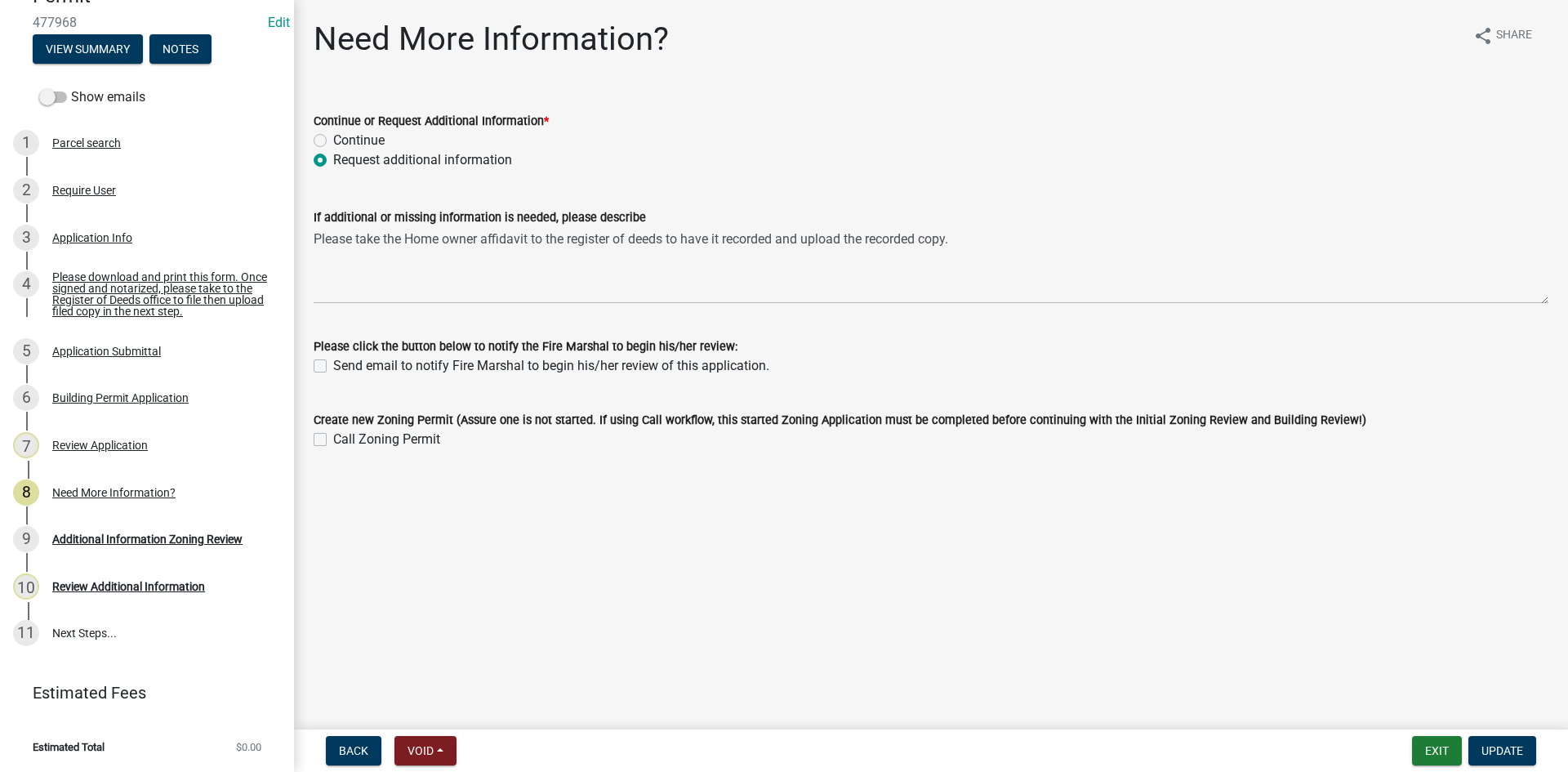
click at [333, 365] on label "Send email to notify Fire Marshal to begin his/her review of this application." at bounding box center [551, 366] width 436 height 20
click at [333, 365] on input "Send email to notify Fire Marshal to begin his/her review of this application." at bounding box center [339, 362] width 11 height 11
click at [333, 365] on label "Send email to notify Fire Marshal to begin his/her review of this application." at bounding box center [551, 366] width 436 height 20
click at [333, 365] on input "Send email to notify Fire Marshal to begin his/her review of this application." at bounding box center [339, 362] width 11 height 11
checkbox input "false"
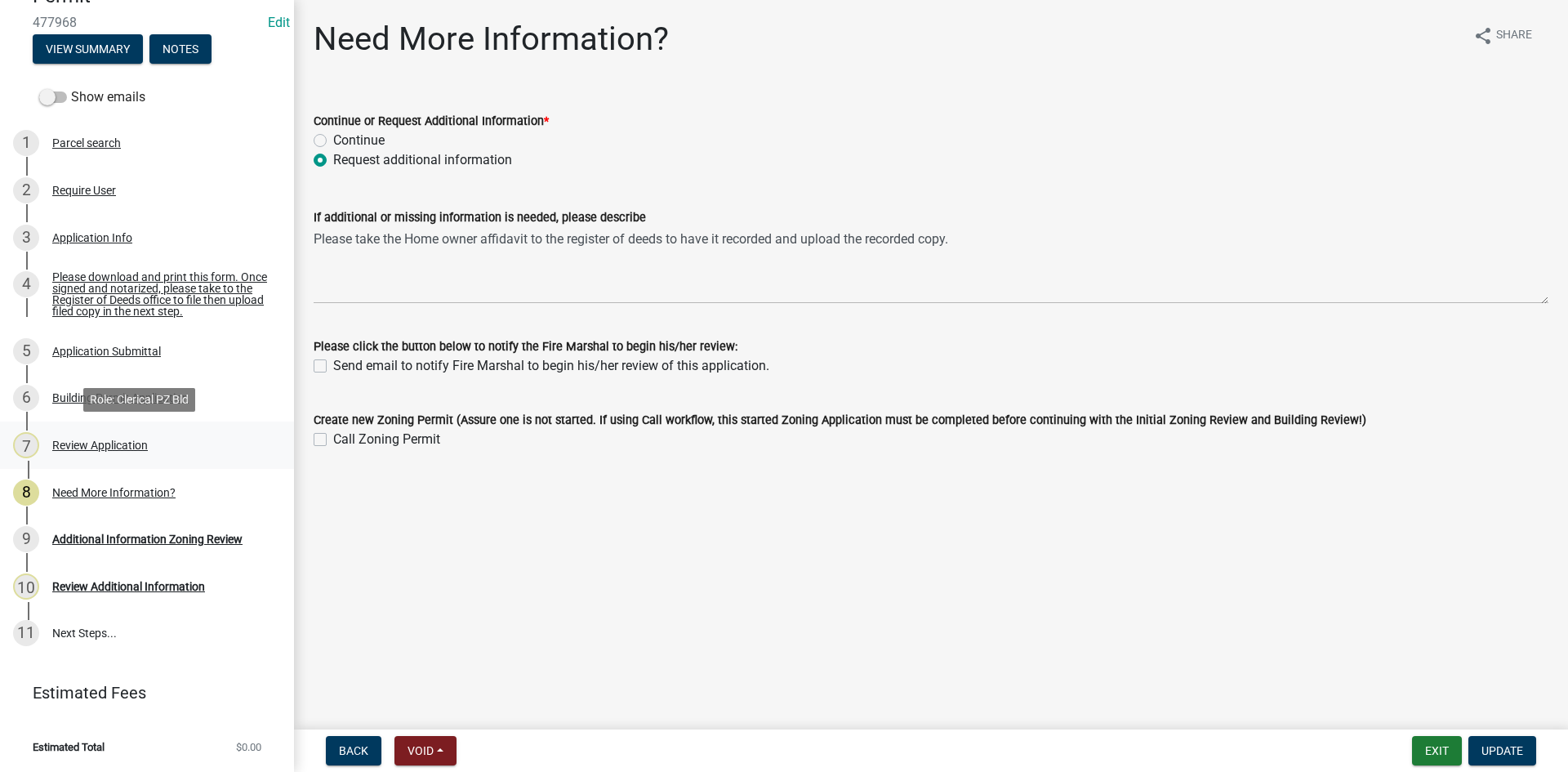
click at [97, 440] on div "Review Application" at bounding box center [99, 445] width 96 height 12
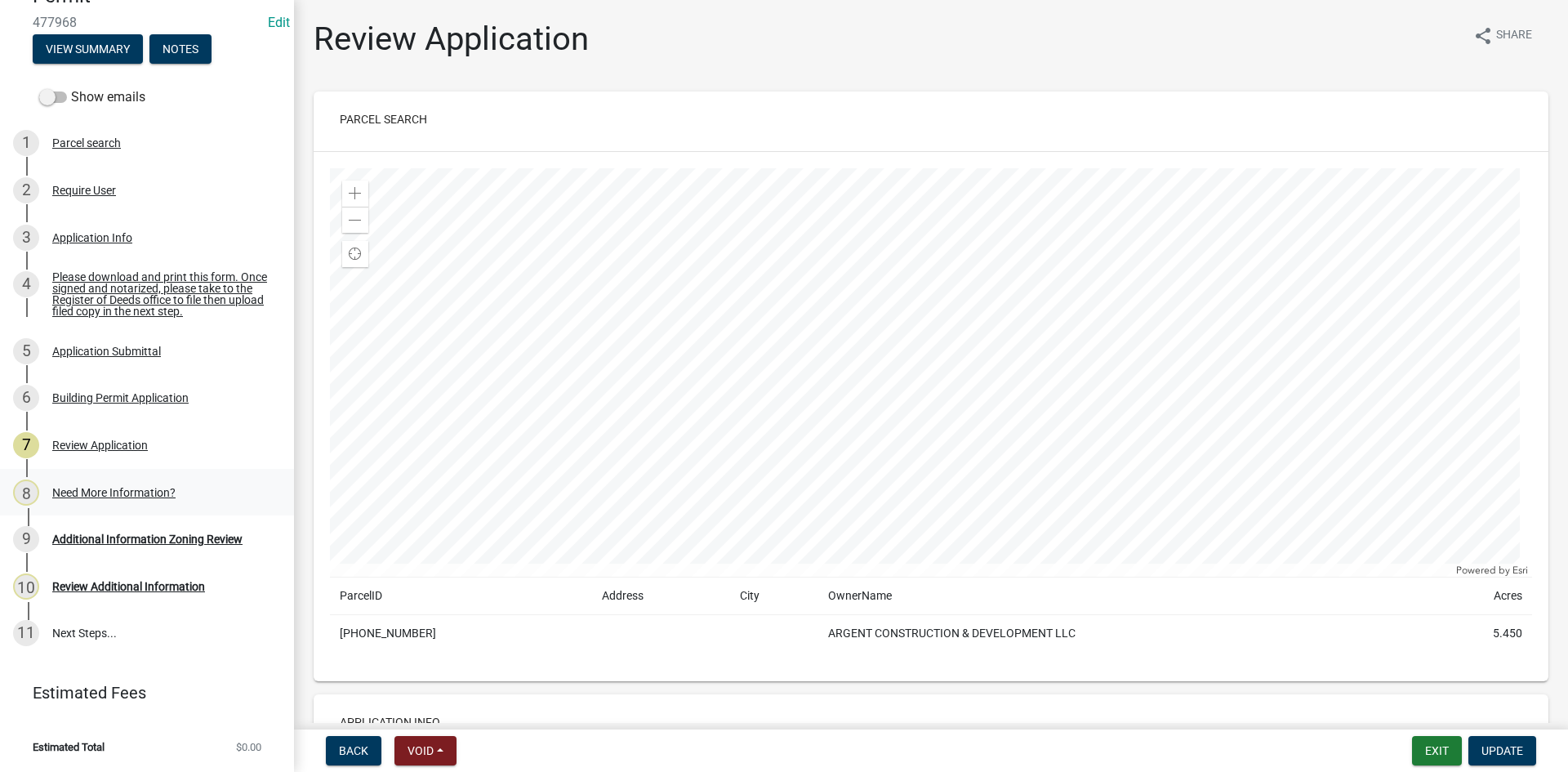
click at [112, 495] on div "Need More Information?" at bounding box center [113, 492] width 123 height 12
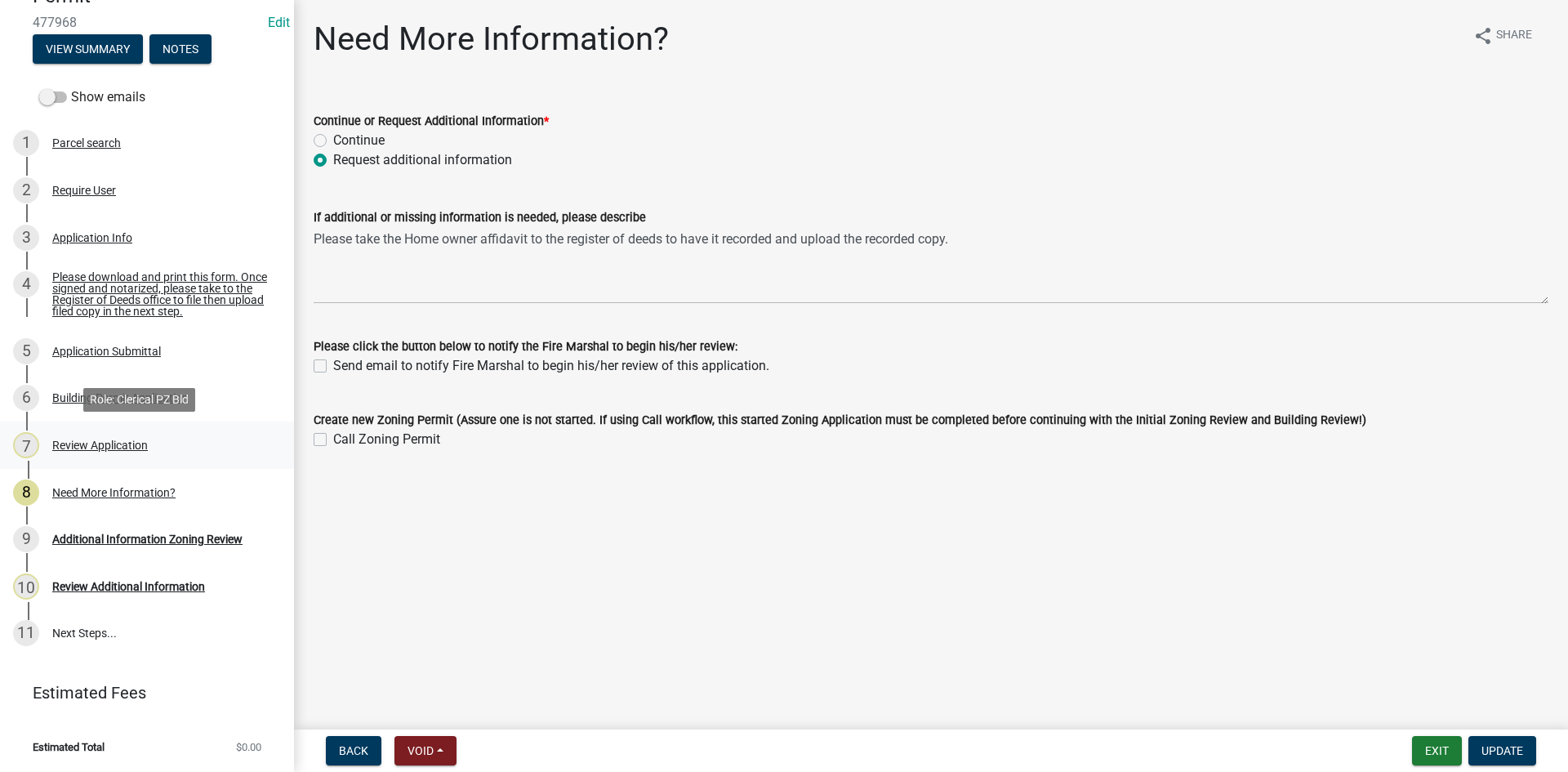
click at [95, 452] on div "7 Review Application" at bounding box center [140, 445] width 255 height 26
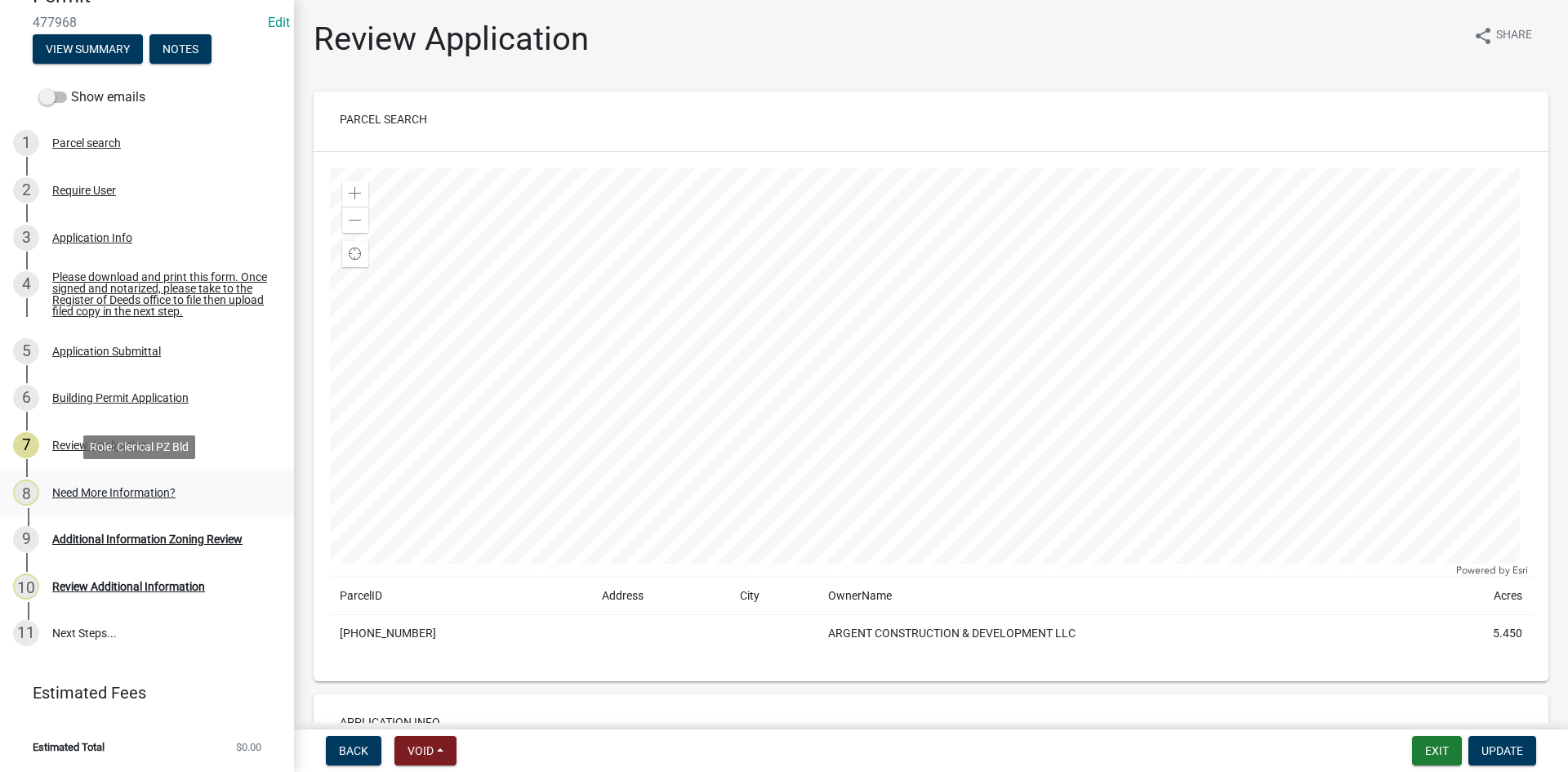
click at [129, 489] on div "Need More Information?" at bounding box center [113, 492] width 123 height 12
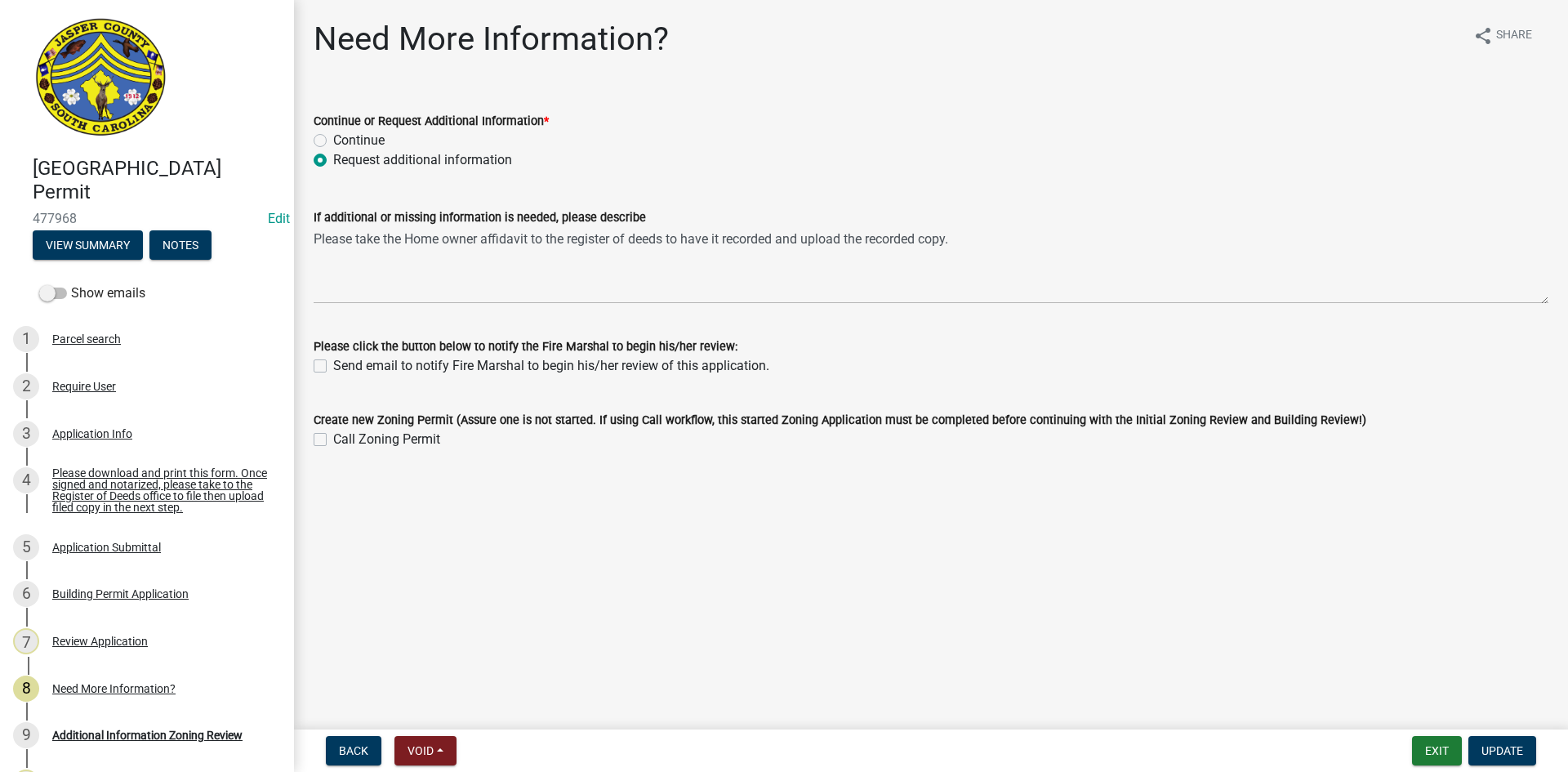
click at [295, 181] on div "Need More Information? share Share Continue or Request Additional Information *…" at bounding box center [931, 250] width 1274 height 459
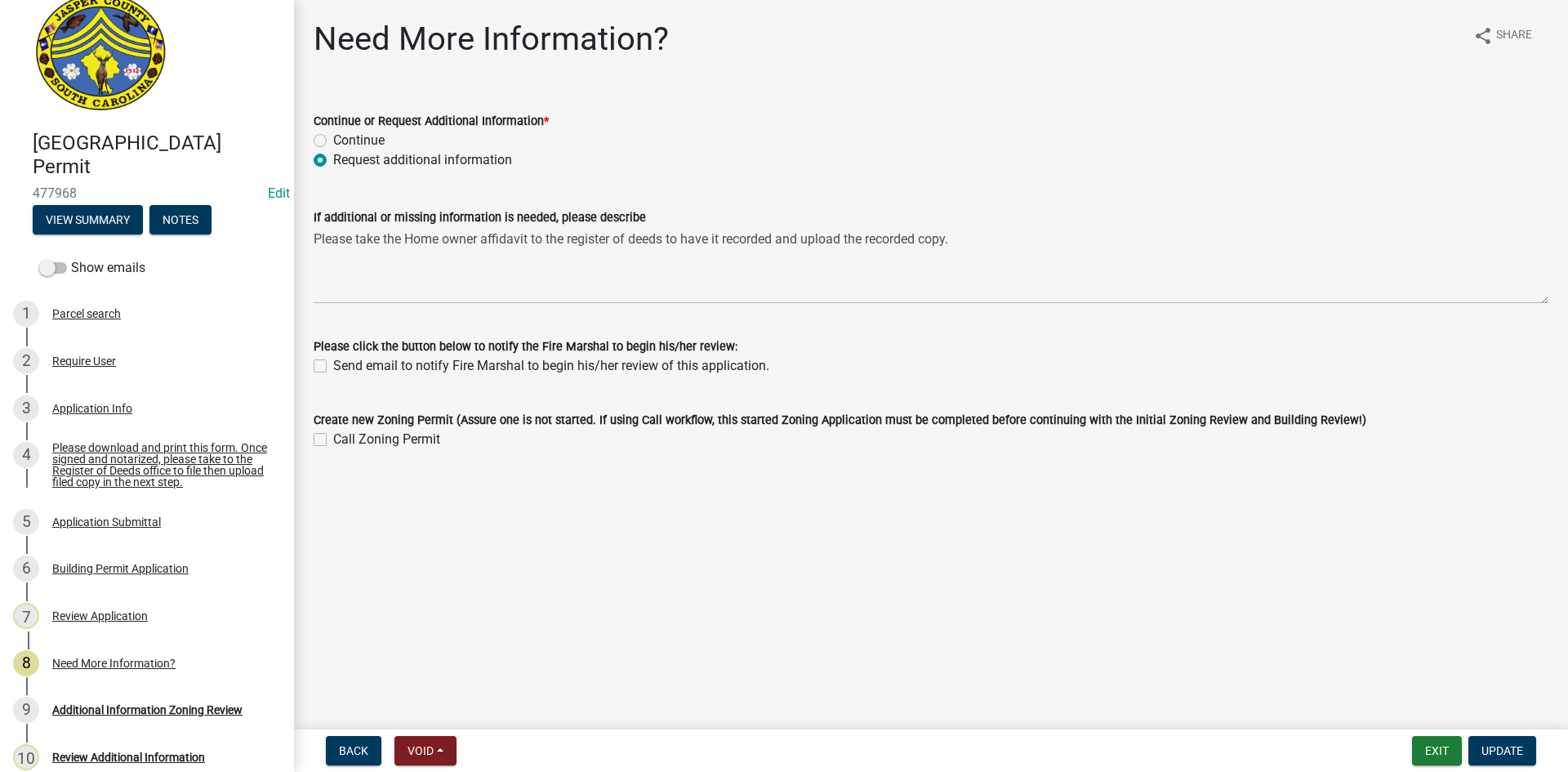
scroll to position [45, 0]
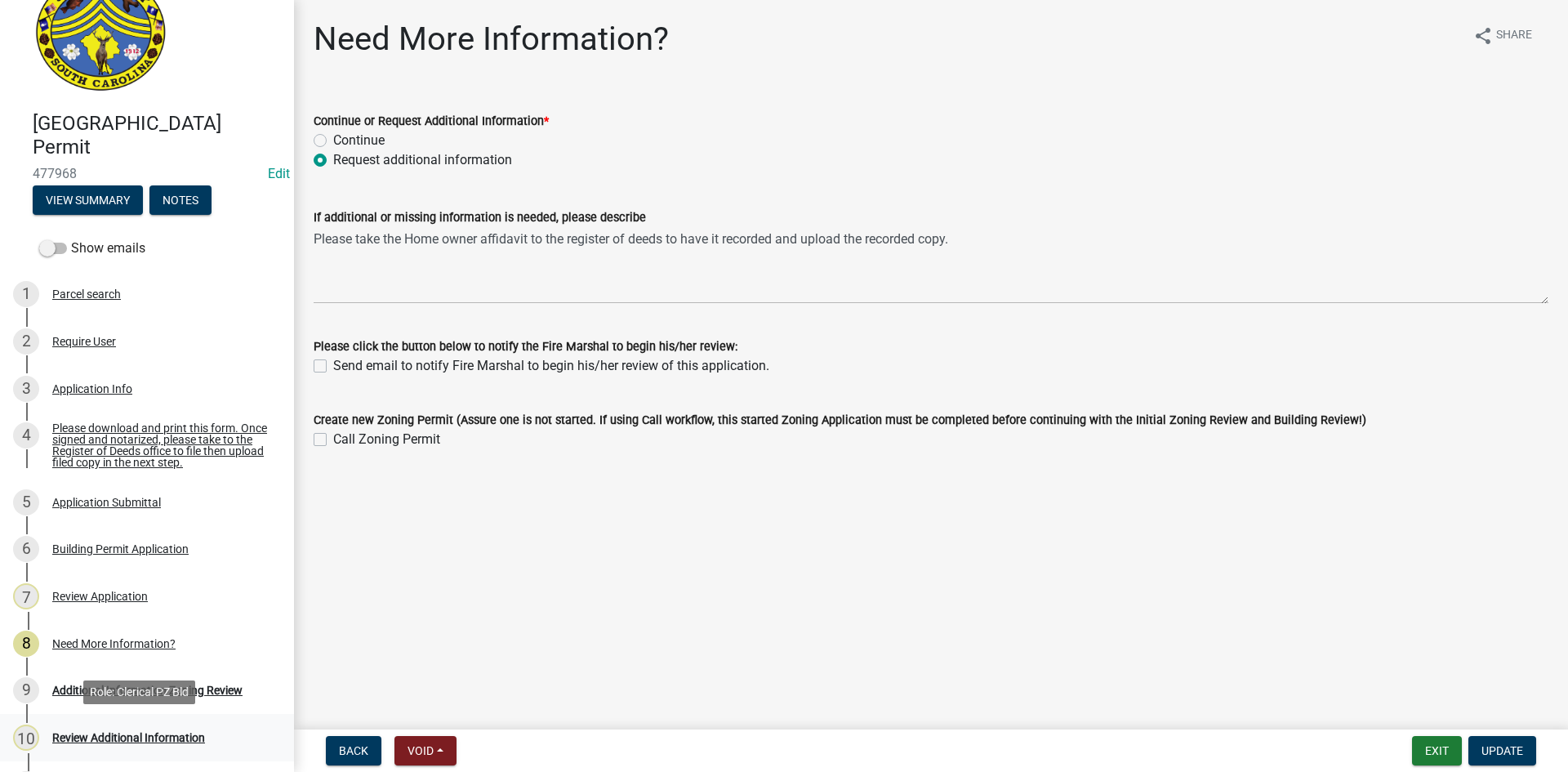
click at [101, 735] on div "Review Additional Information" at bounding box center [128, 737] width 153 height 12
click at [160, 742] on div "Review Additional Information" at bounding box center [128, 737] width 153 height 12
click at [160, 736] on div "Review Additional Information" at bounding box center [128, 737] width 153 height 12
click at [108, 693] on div "Additional Information Zoning Review" at bounding box center [147, 690] width 190 height 12
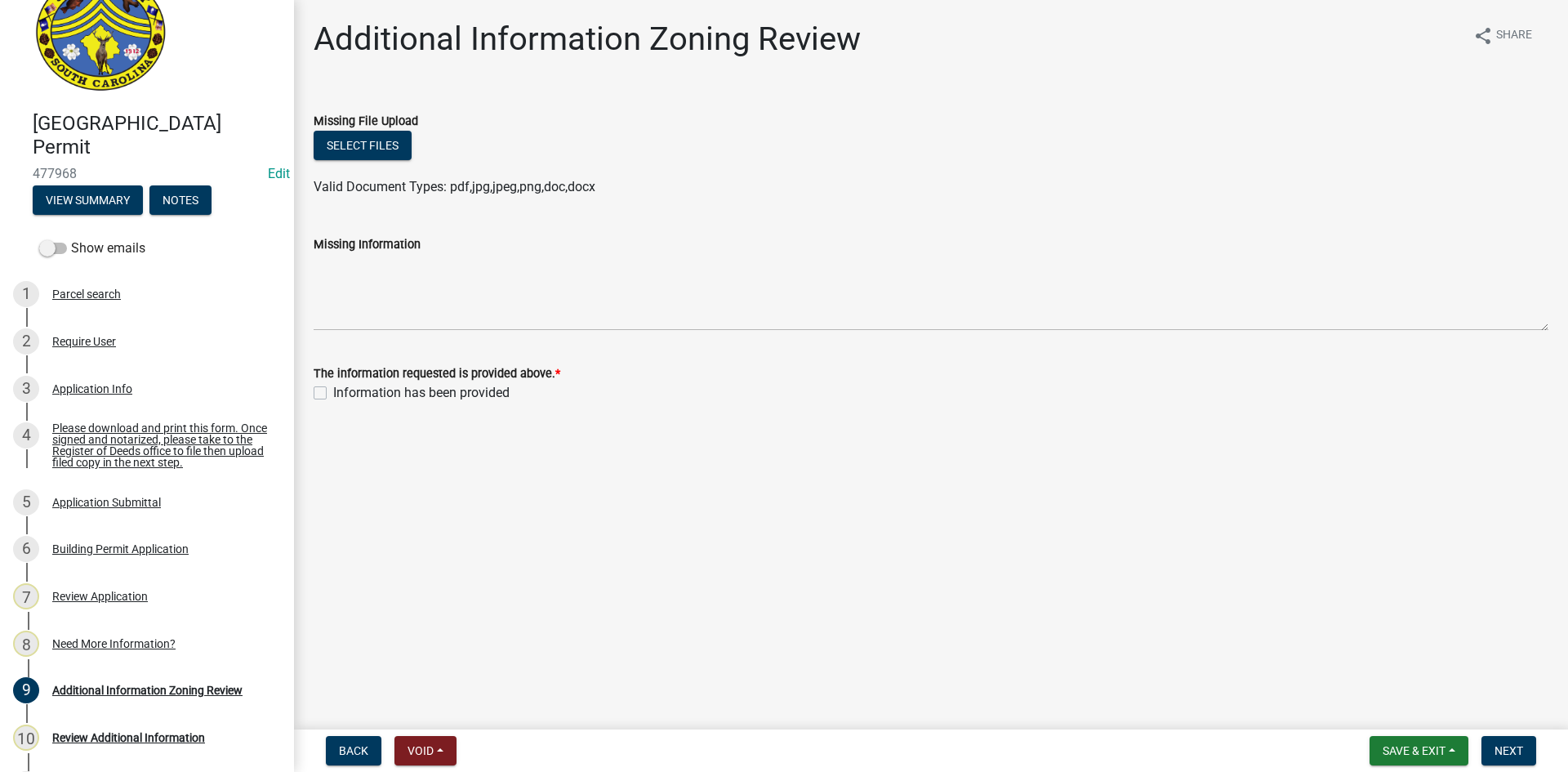
click at [333, 396] on label "Information has been provided" at bounding box center [422, 393] width 177 height 20
click at [333, 394] on input "Information has been provided" at bounding box center [339, 388] width 11 height 11
checkbox input "true"
click at [1502, 753] on span "Next" at bounding box center [1508, 750] width 28 height 13
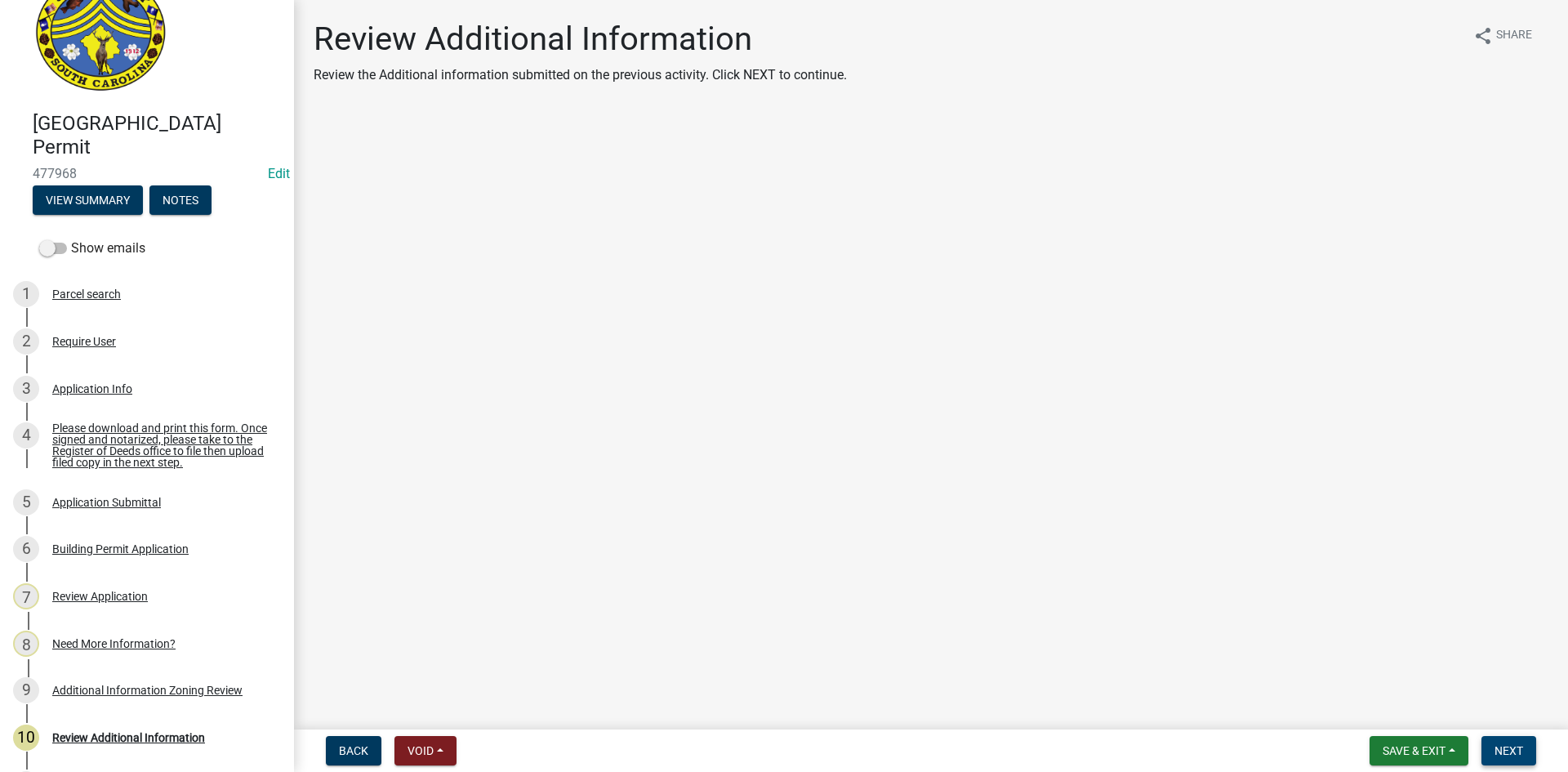
click at [1524, 752] on button "Next" at bounding box center [1509, 750] width 55 height 29
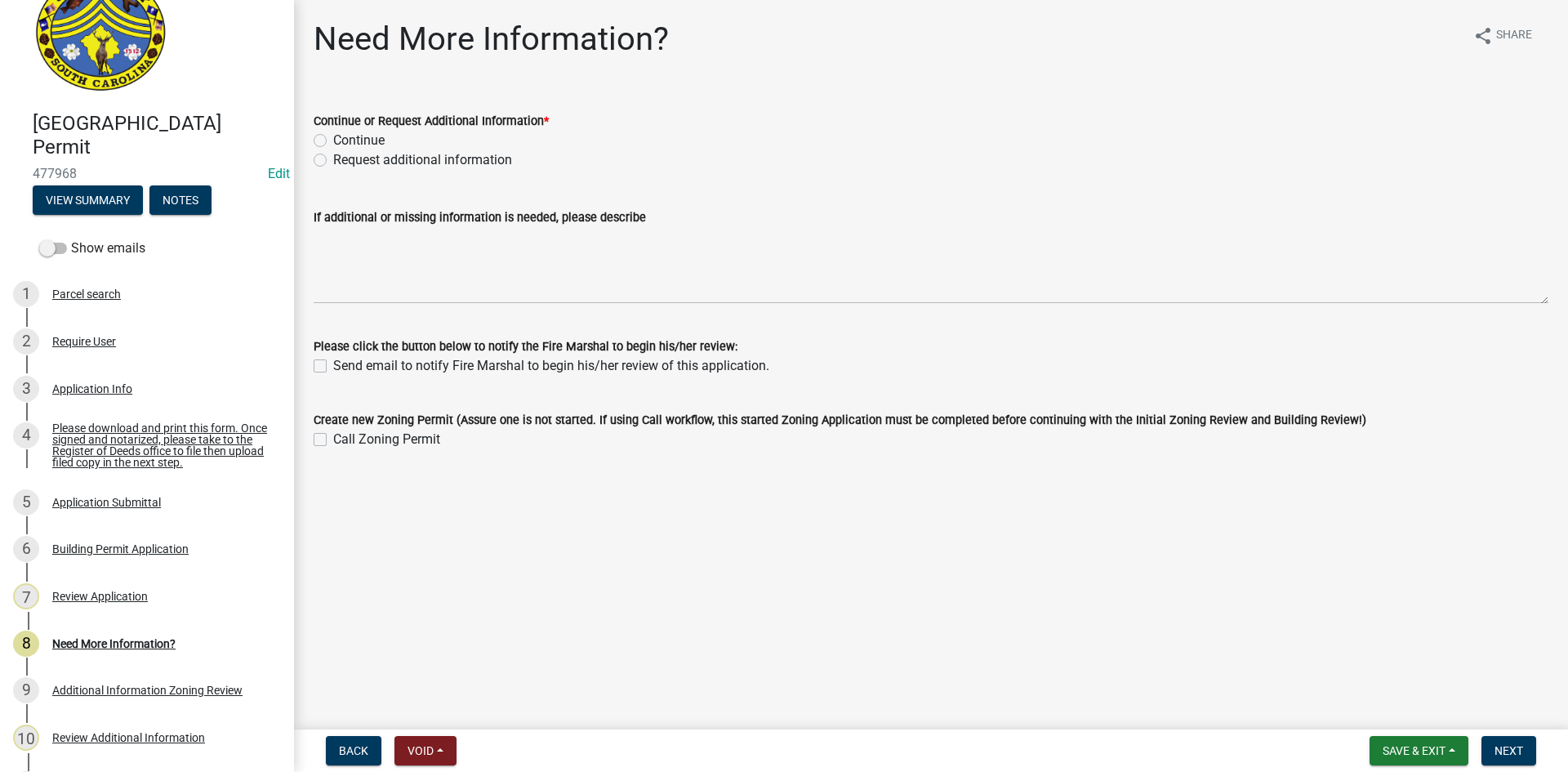
click at [333, 157] on label "Request additional information" at bounding box center [423, 160] width 179 height 20
click at [333, 157] on input "Request additional information" at bounding box center [339, 156] width 11 height 11
radio input "true"
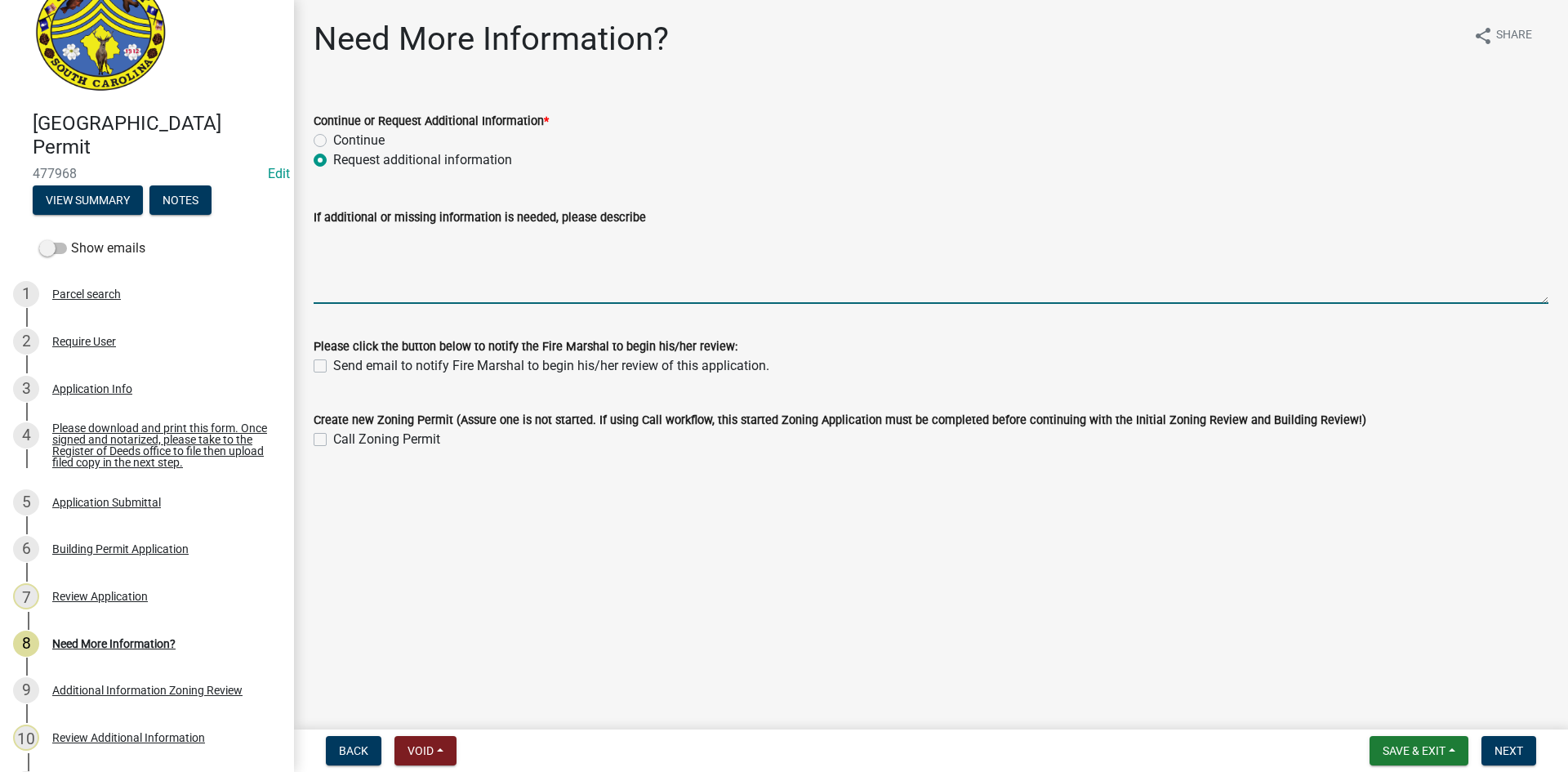
click at [333, 238] on textarea "If additional or missing information is needed, please describe" at bounding box center [930, 265] width 1235 height 77
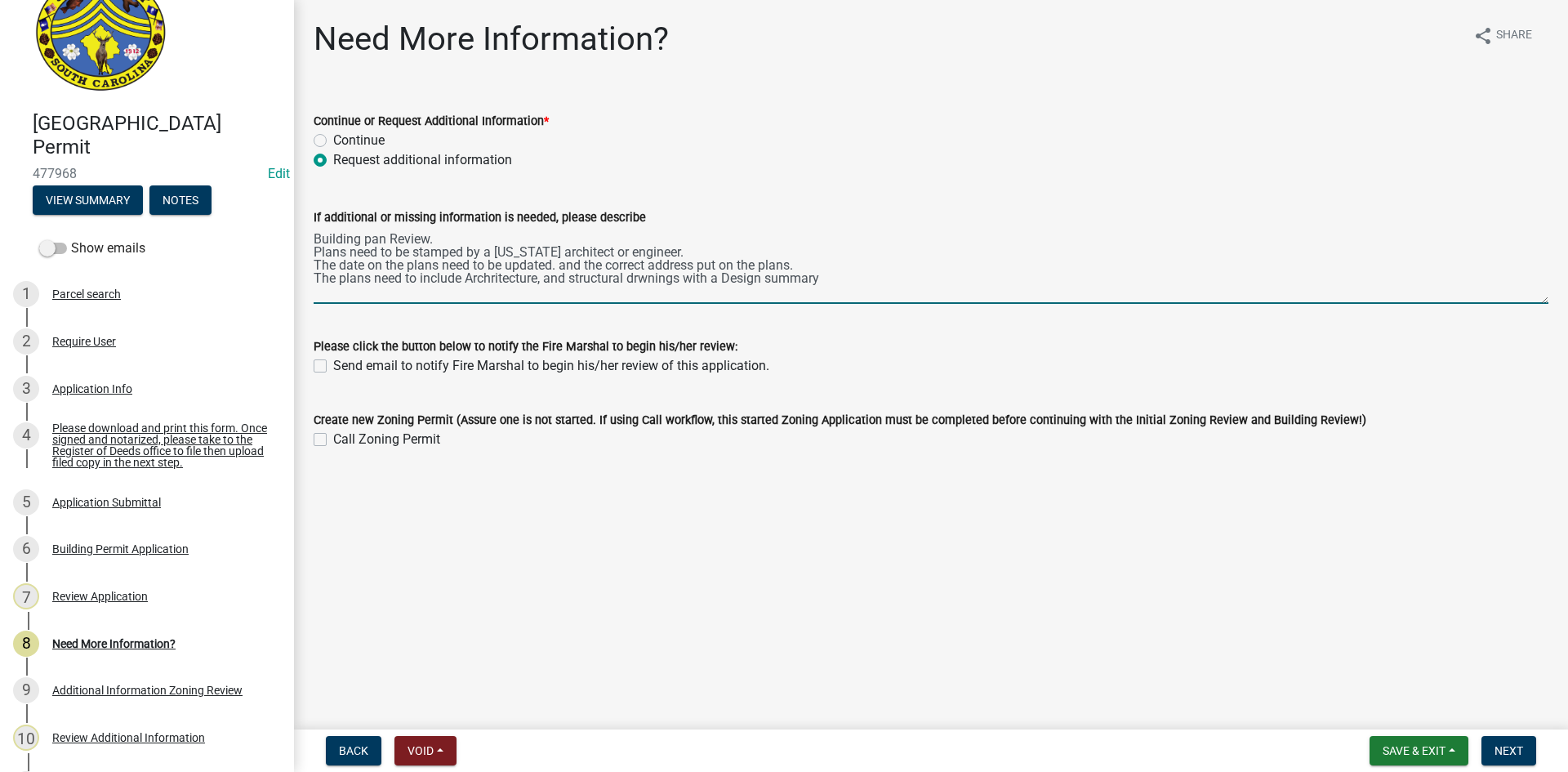
click at [647, 282] on textarea "Building pan Review. Plans need to be stamped by a South Carolina architect or …" at bounding box center [930, 265] width 1235 height 77
click at [652, 282] on textarea "Building pan Review. Plans need to be stamped by a South Carolina architect or …" at bounding box center [930, 265] width 1235 height 77
click at [523, 282] on textarea "Building pan Review. Plans need to be stamped by a South Carolina architect or …" at bounding box center [930, 265] width 1235 height 77
click at [575, 280] on textarea "Building pan Review. Plans need to be stamped by a South Carolina architect or …" at bounding box center [930, 265] width 1235 height 77
click at [774, 282] on textarea "Building pan Review. Plans need to be stamped by a South Carolina architect or …" at bounding box center [930, 265] width 1235 height 77
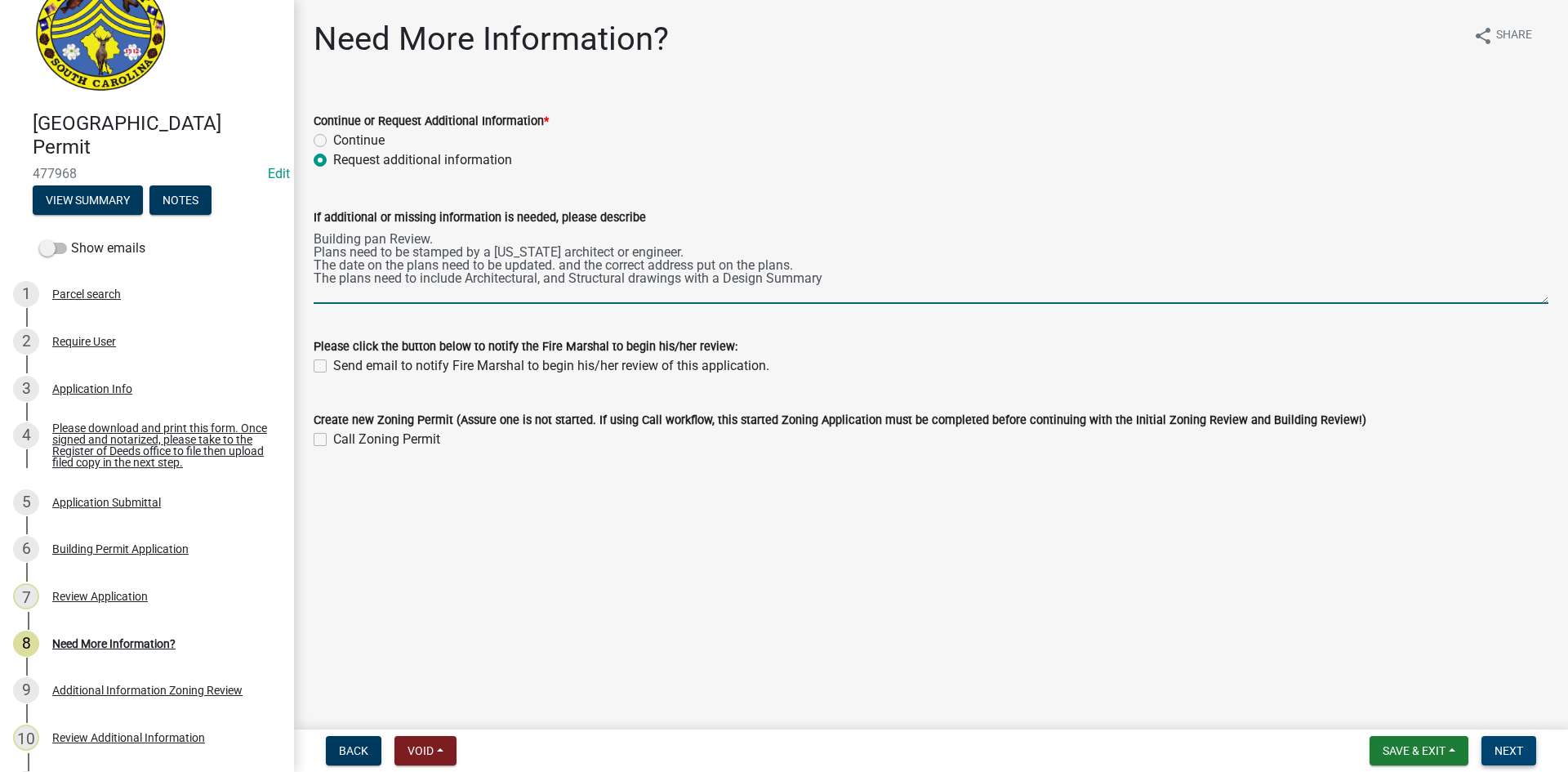
type textarea "Building pan Review. Plans need to be stamped by a South Carolina architect or …"
click at [1495, 750] on span "Next" at bounding box center [1508, 750] width 28 height 13
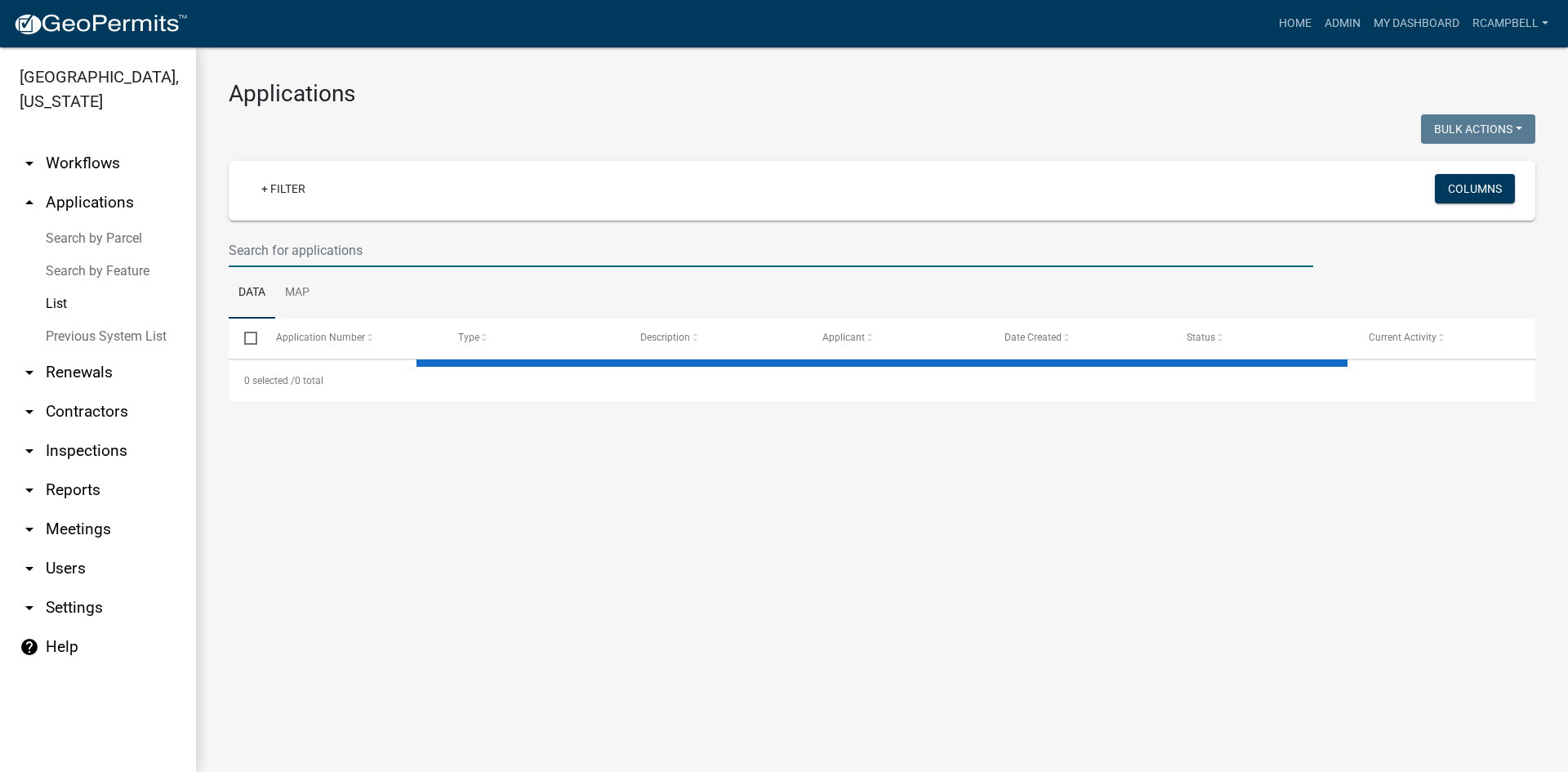
click at [349, 251] on input "text" at bounding box center [771, 250] width 1084 height 34
select select "3: 100"
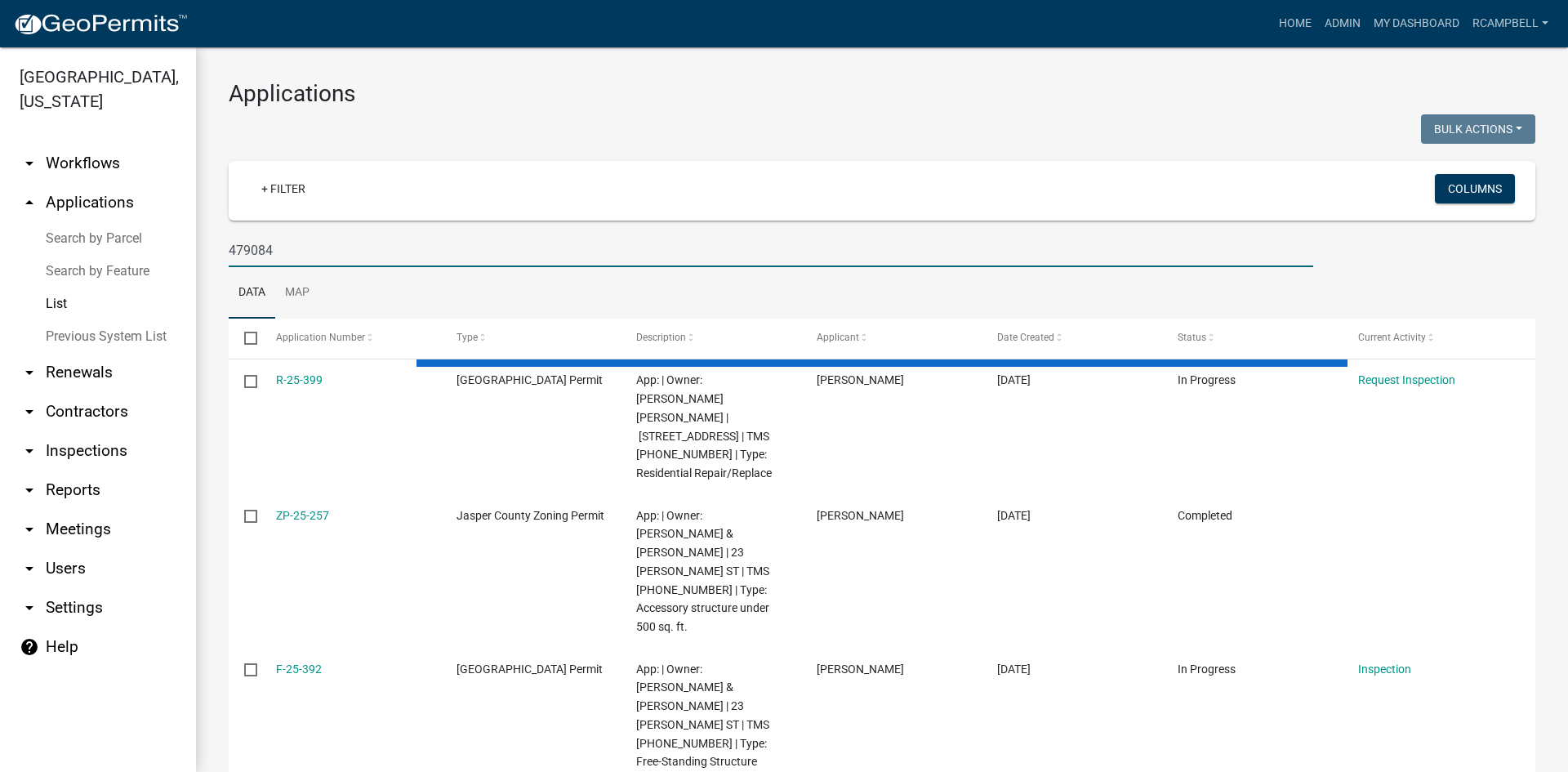
type input "479084"
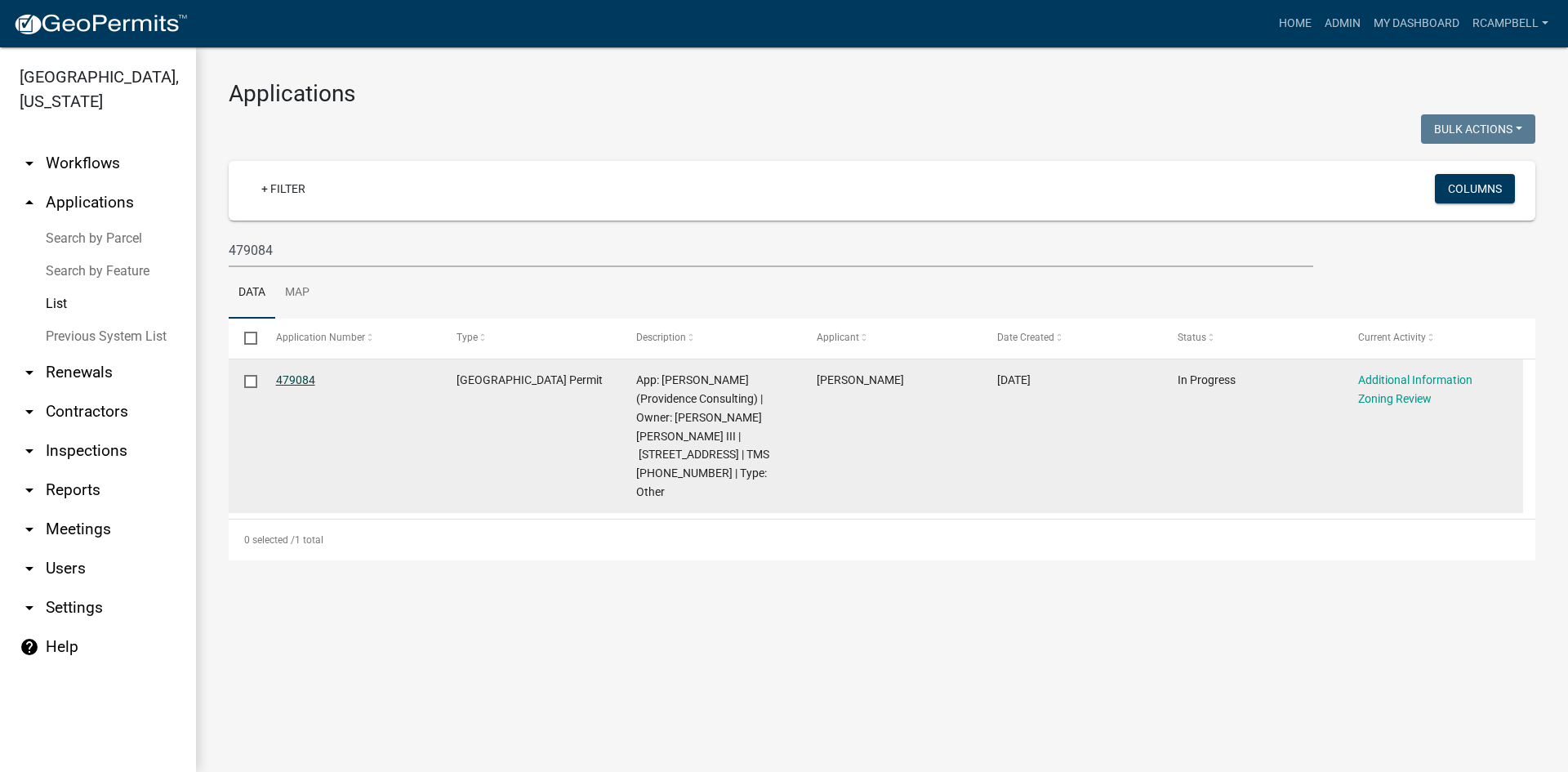
click at [294, 375] on link "479084" at bounding box center [295, 380] width 39 height 13
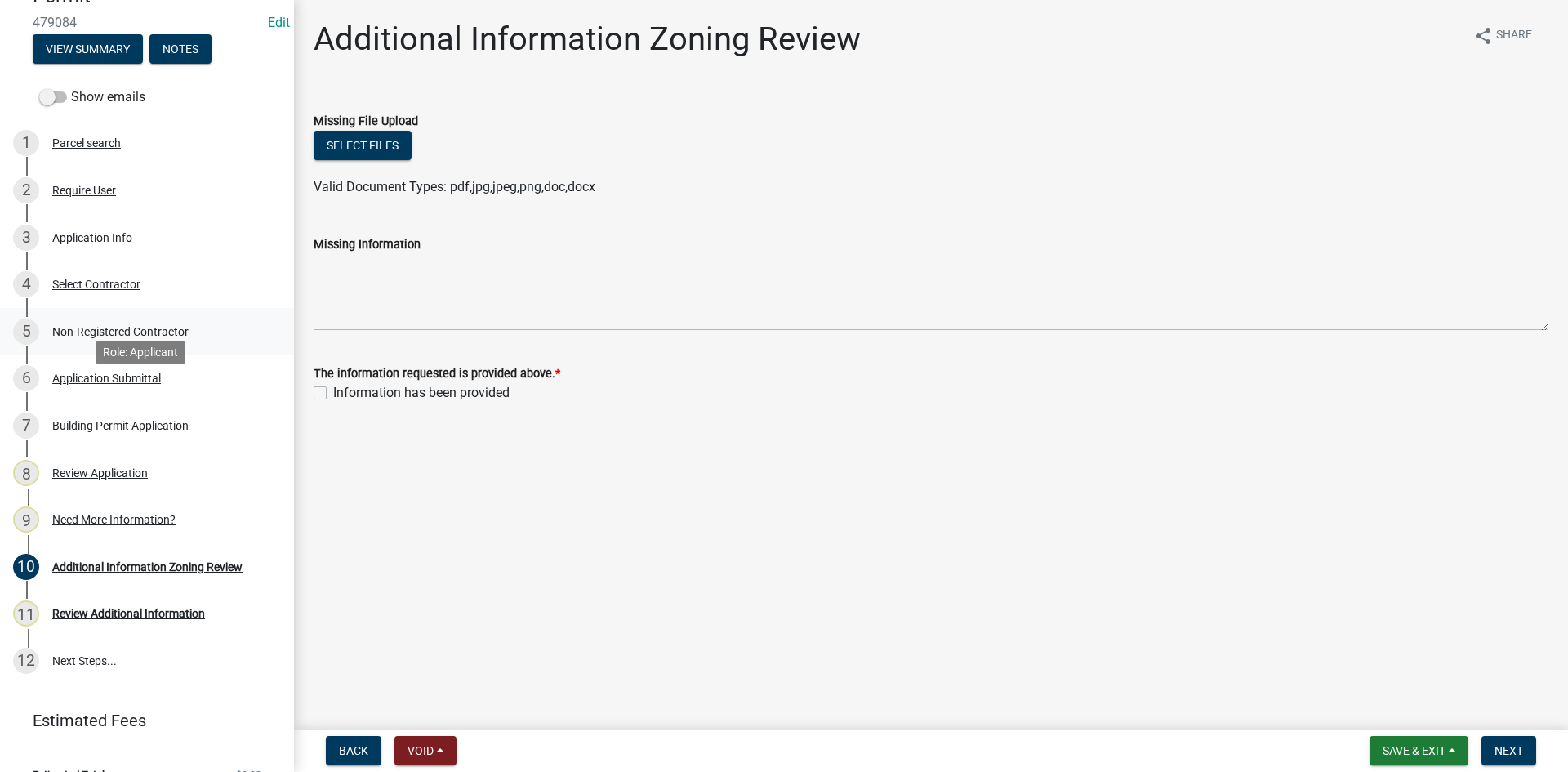
scroll to position [224, 0]
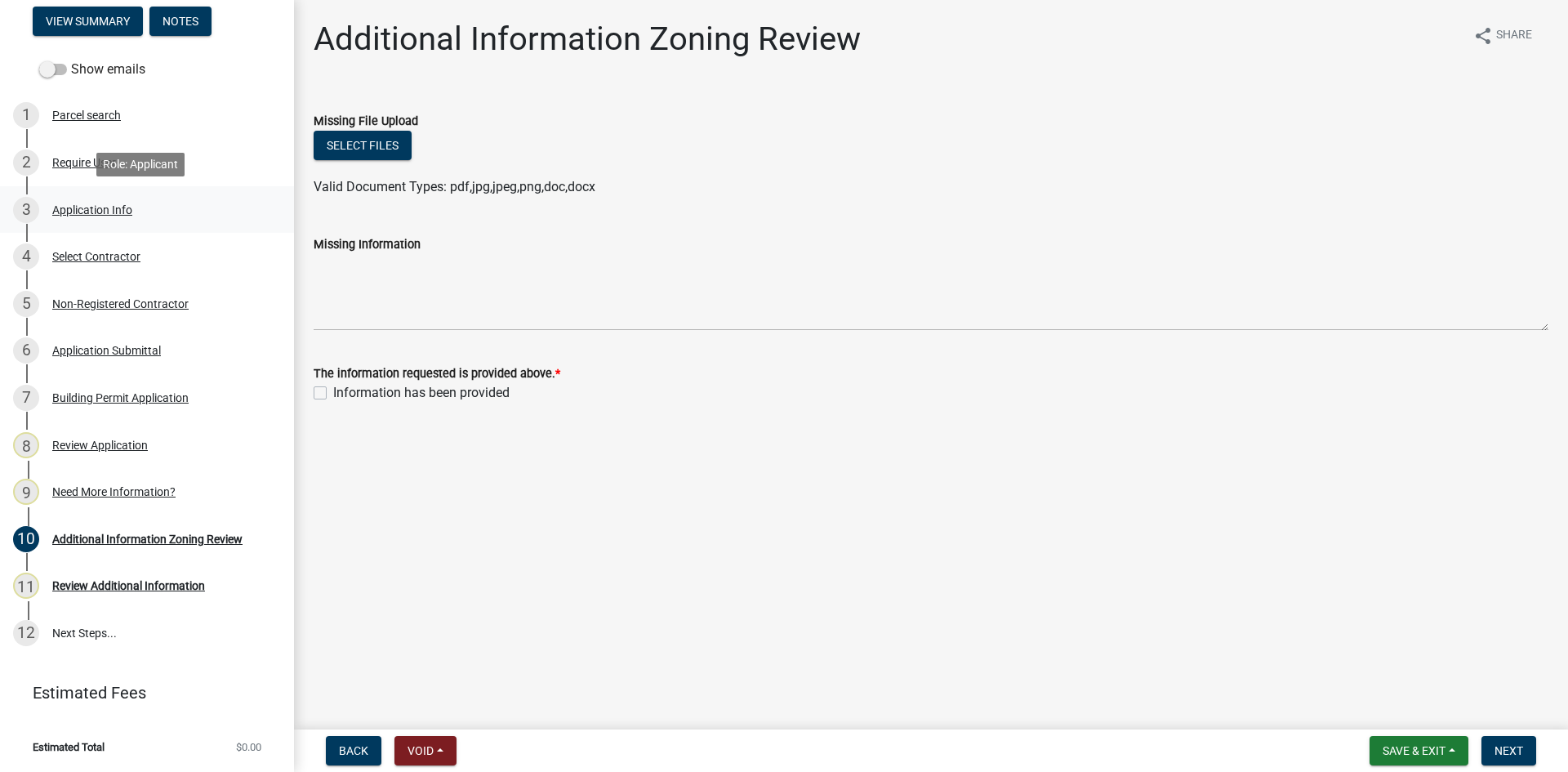
click at [82, 210] on div "Application Info" at bounding box center [92, 210] width 80 height 12
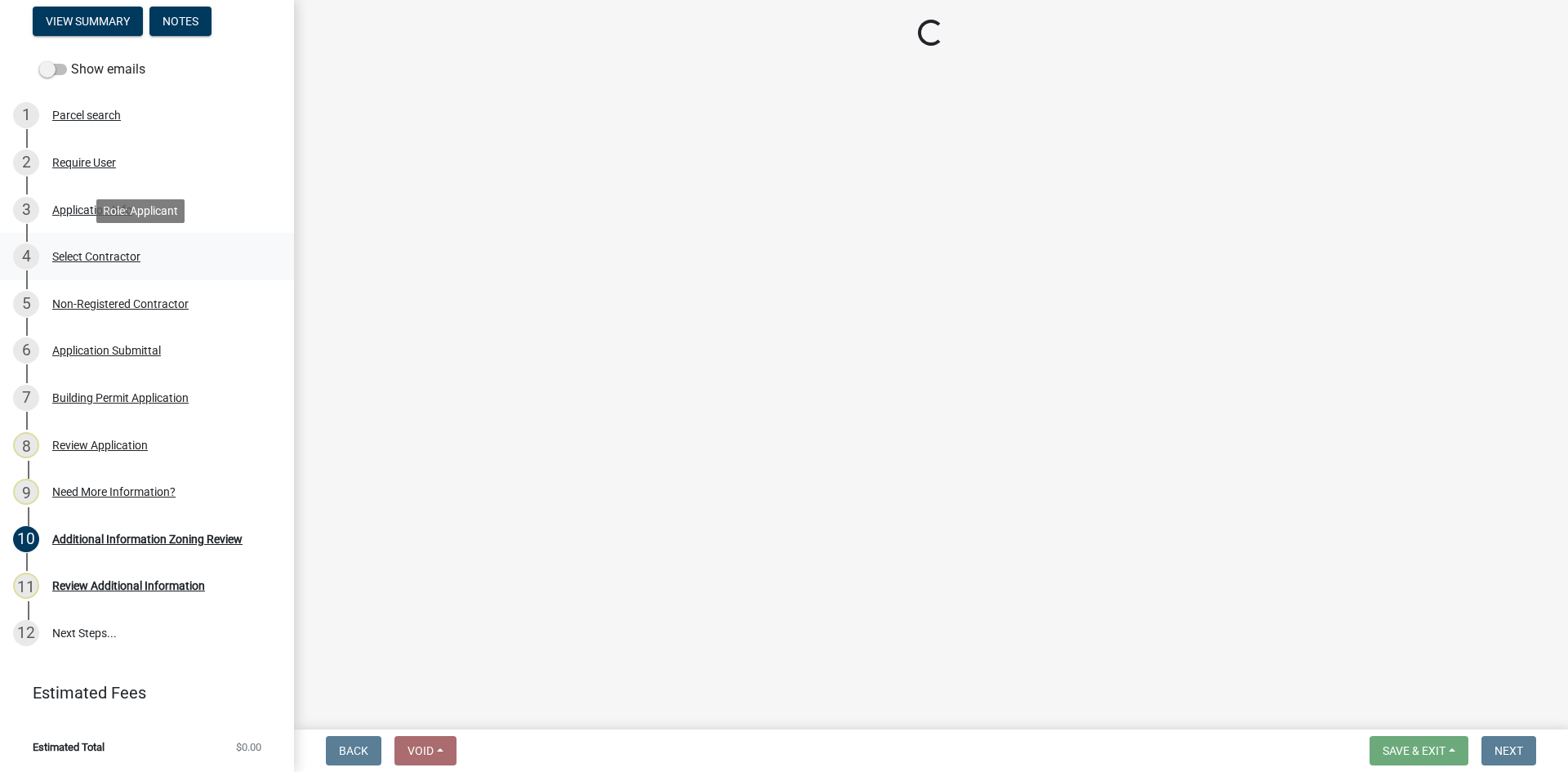
select select "6570ce79-212e-4c42-b64f-f74b85e12671"
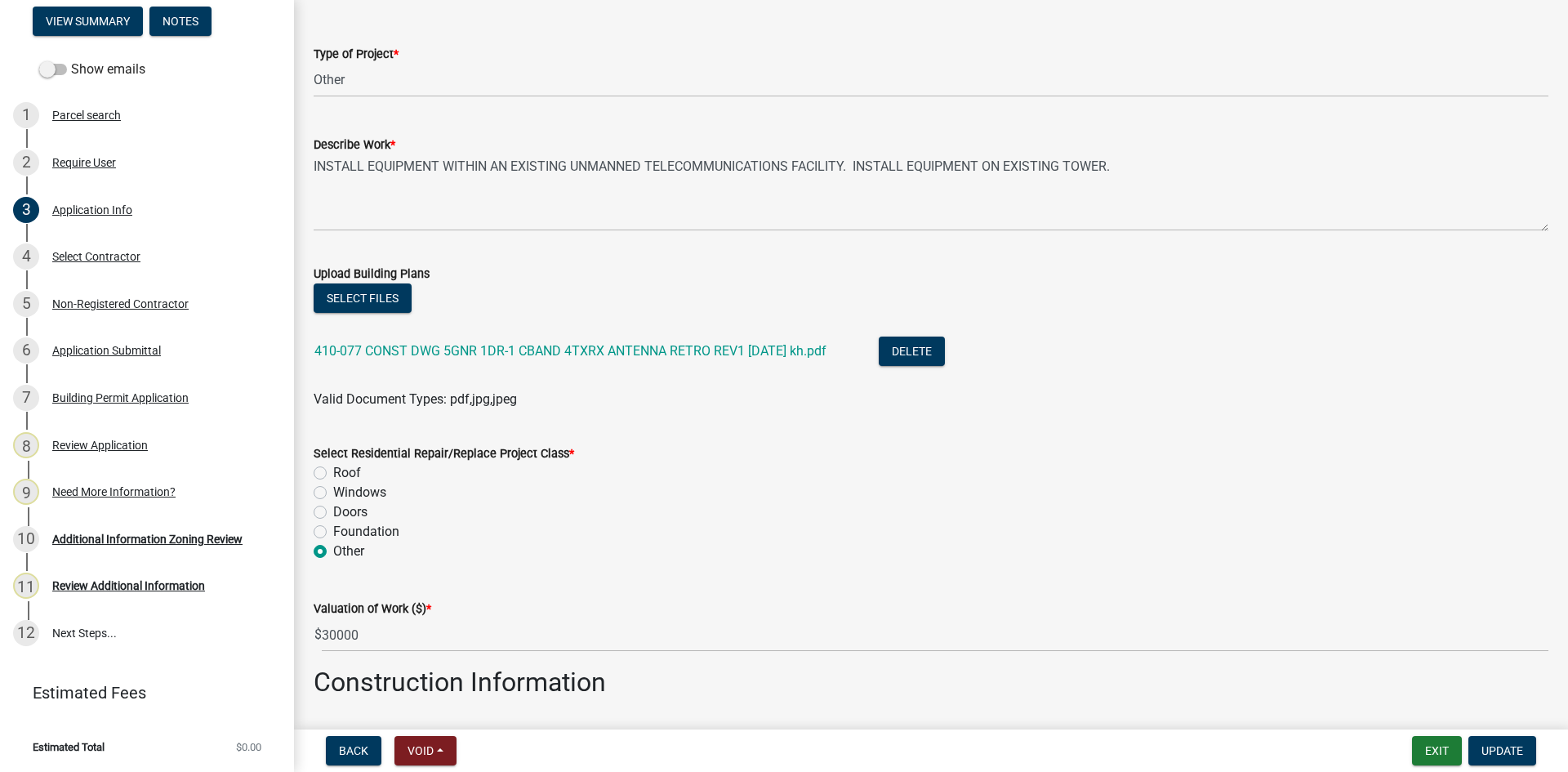
scroll to position [2450, 0]
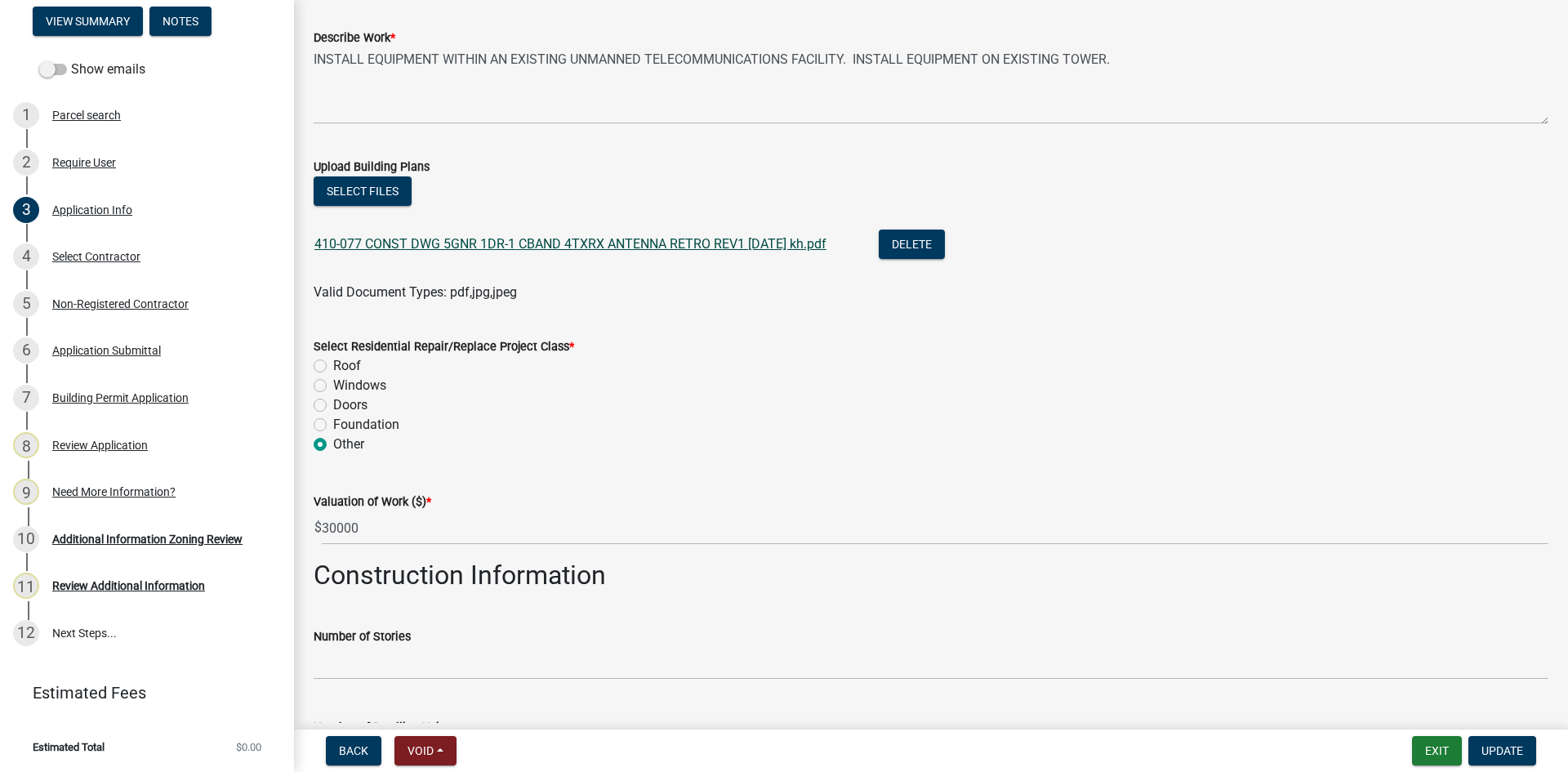
click at [377, 244] on link "410-077 CONST DWG 5GNR 1DR-1 CBAND 4TXRX ANTENNA RETRO REV1 09.15.25 kh.pdf" at bounding box center [570, 243] width 512 height 15
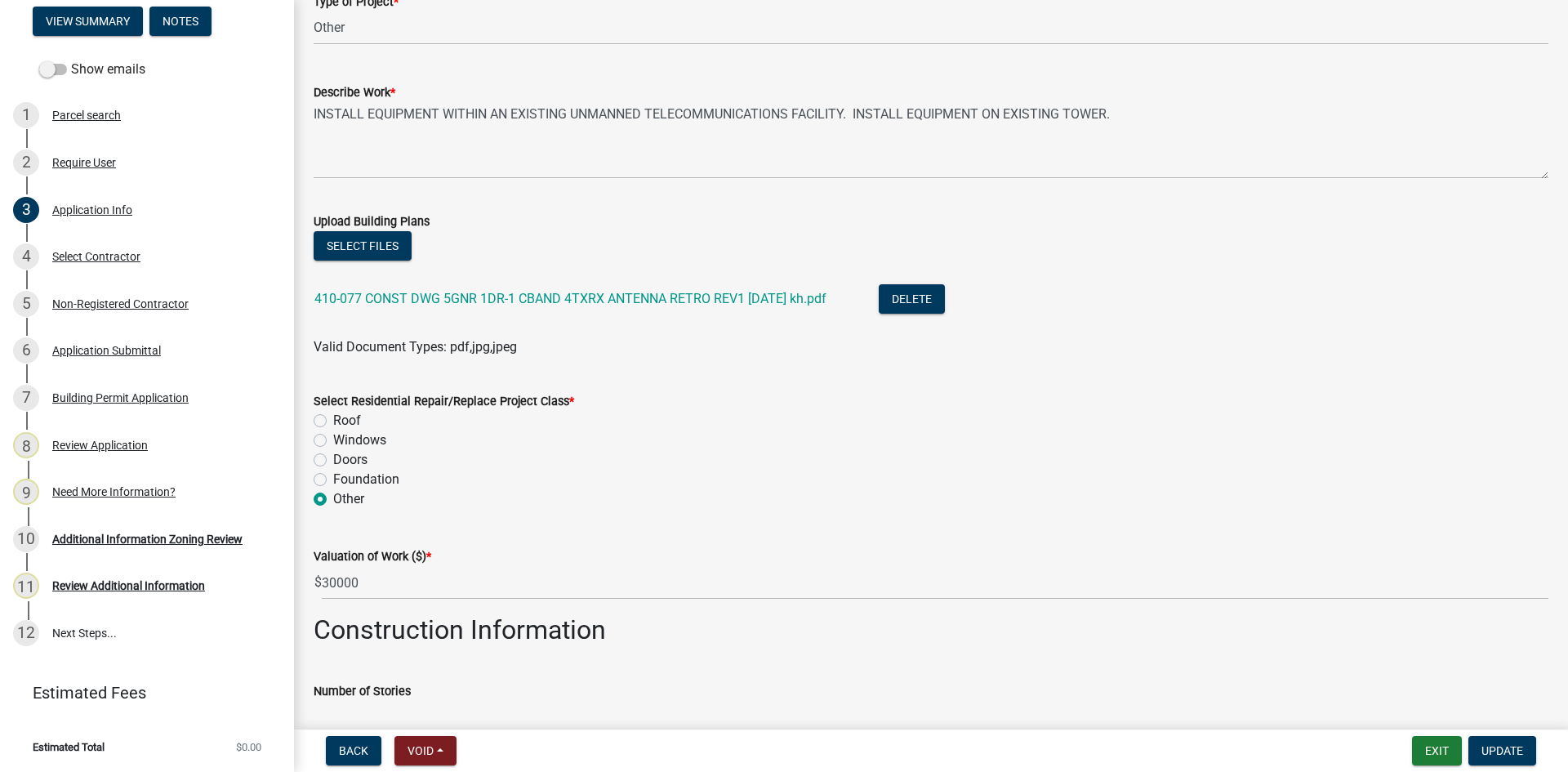
scroll to position [2369, 0]
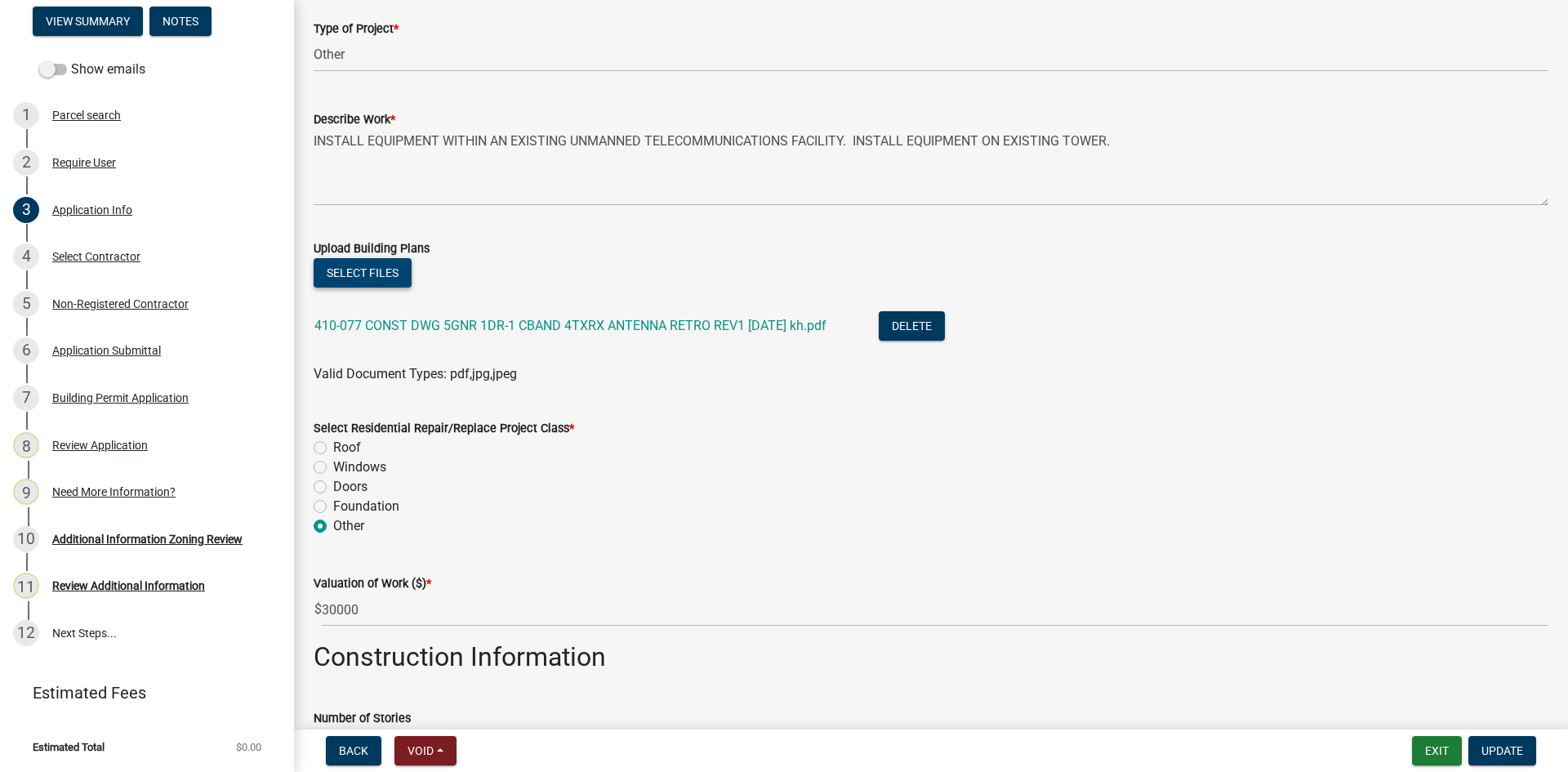
click at [363, 279] on button "Select files" at bounding box center [363, 273] width 98 height 29
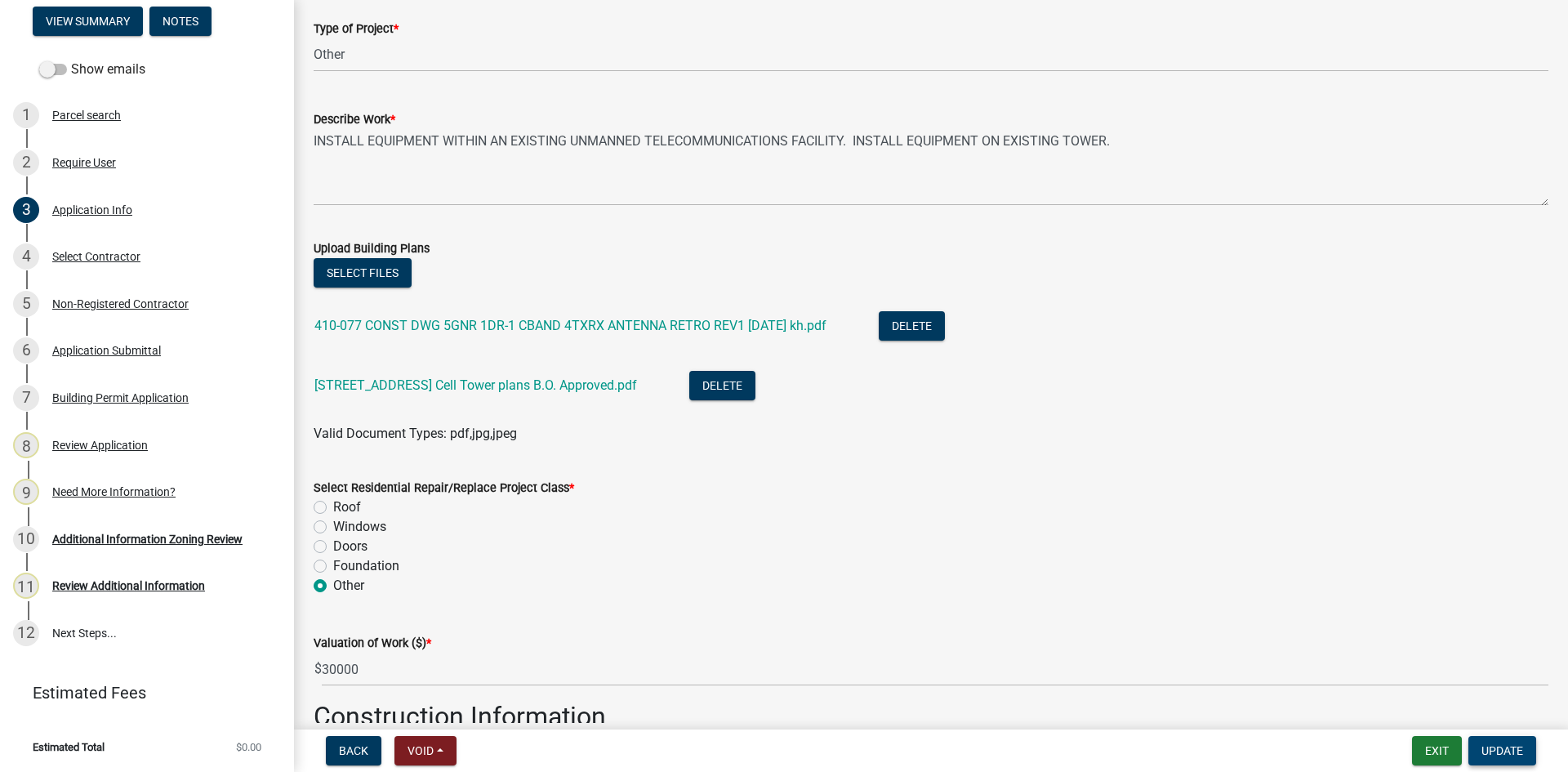
click at [1505, 746] on span "Update" at bounding box center [1502, 750] width 42 height 13
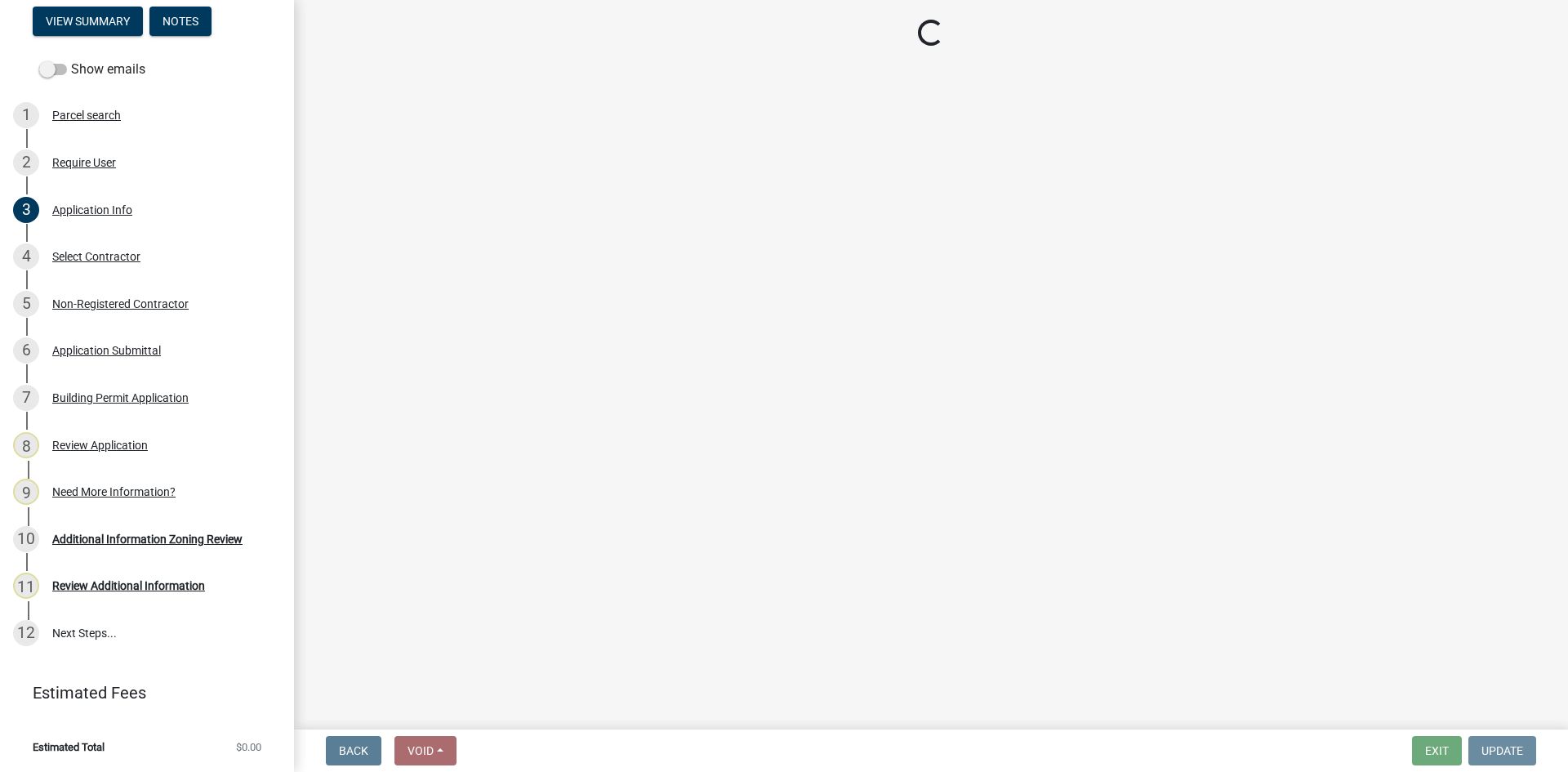
scroll to position [0, 0]
